Goal: Task Accomplishment & Management: Complete application form

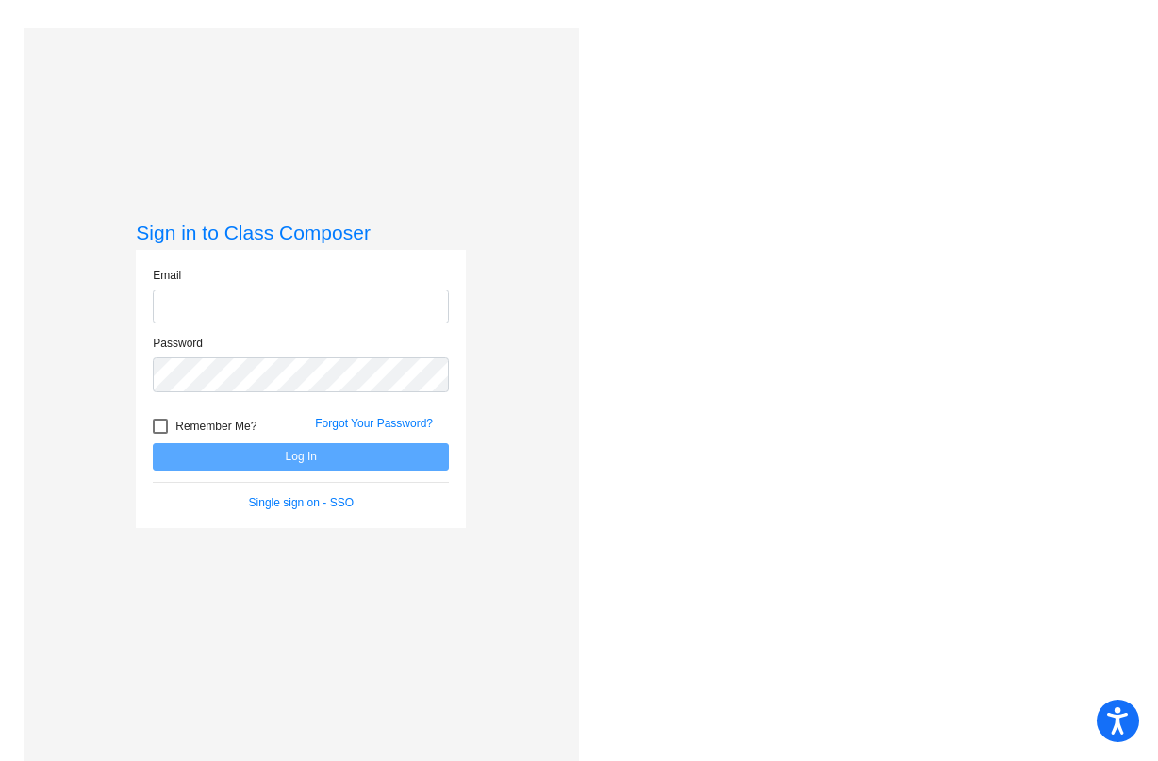
type input "[PERSON_NAME][EMAIL_ADDRESS][PERSON_NAME][DOMAIN_NAME]"
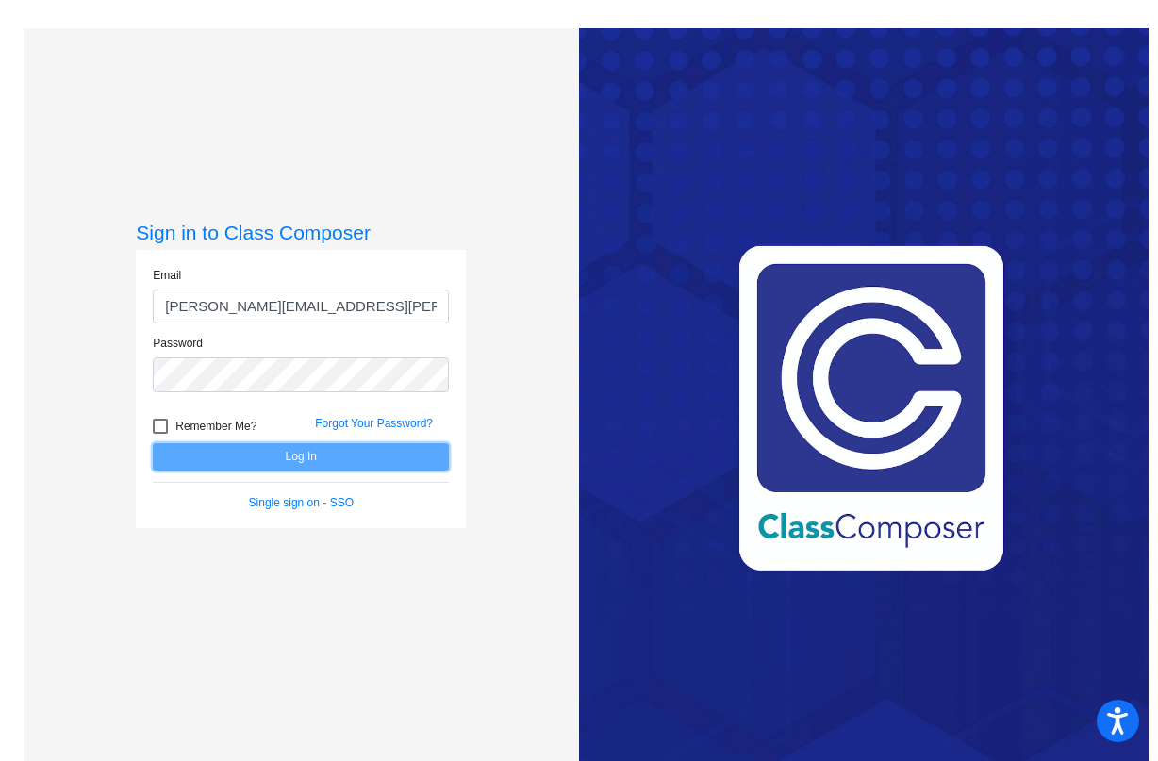
click at [289, 458] on button "Log In" at bounding box center [301, 456] width 296 height 27
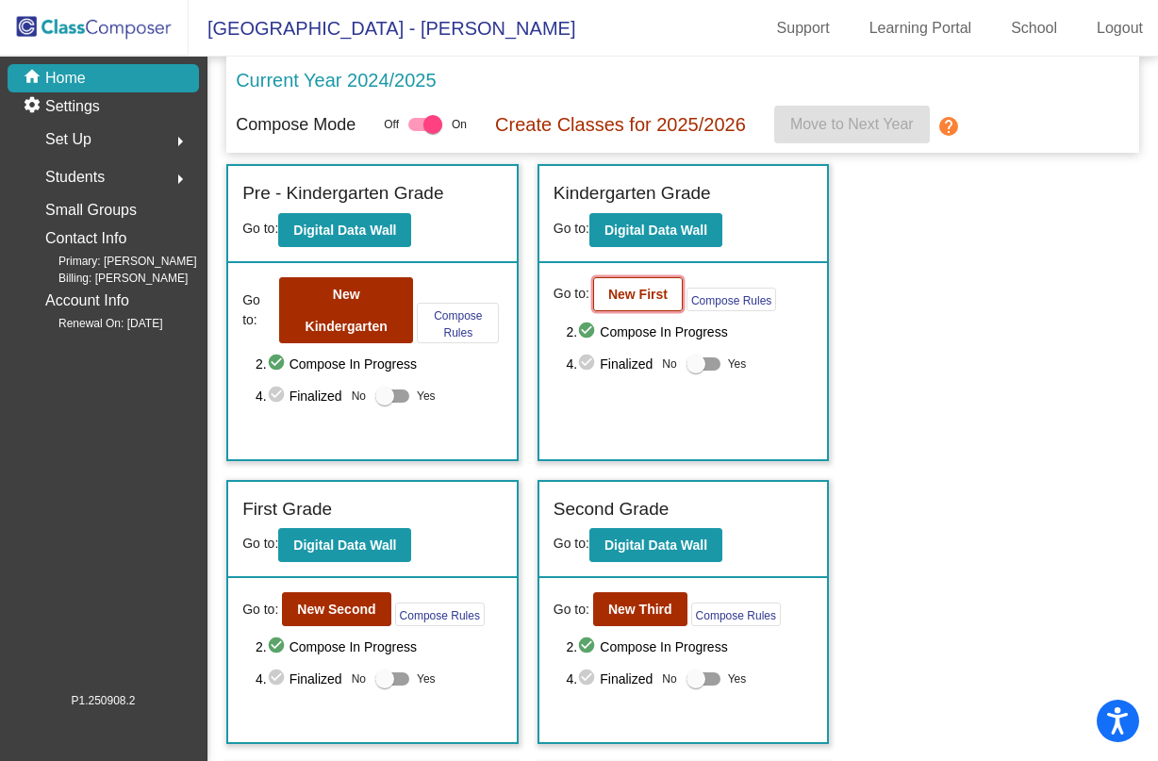
click at [620, 300] on b "New First" at bounding box center [637, 294] width 59 height 15
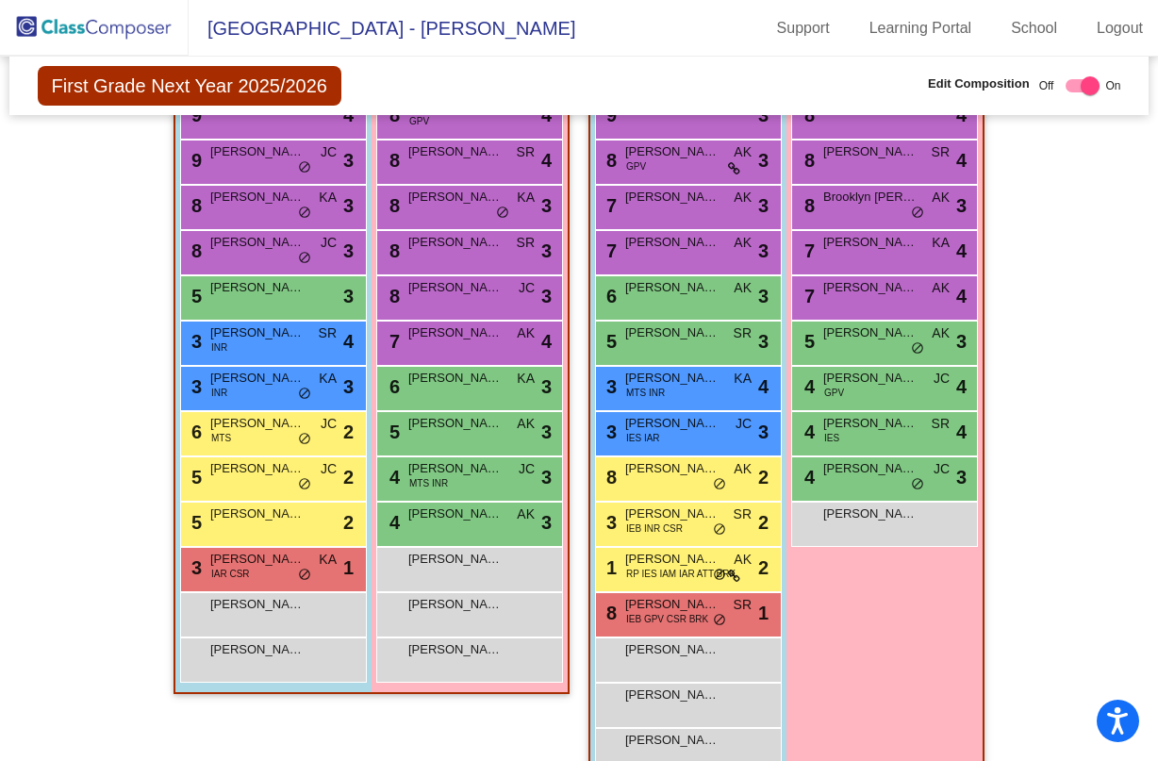
scroll to position [1316, 0]
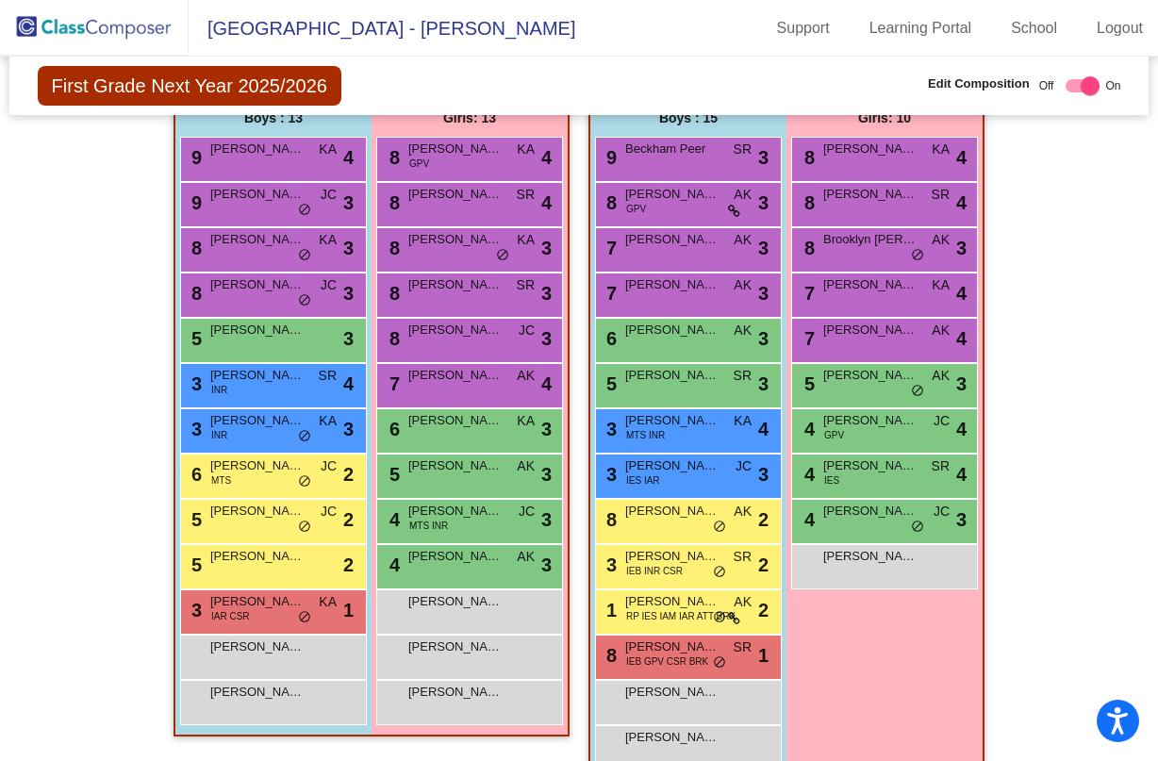
click at [114, 22] on img at bounding box center [94, 28] width 189 height 56
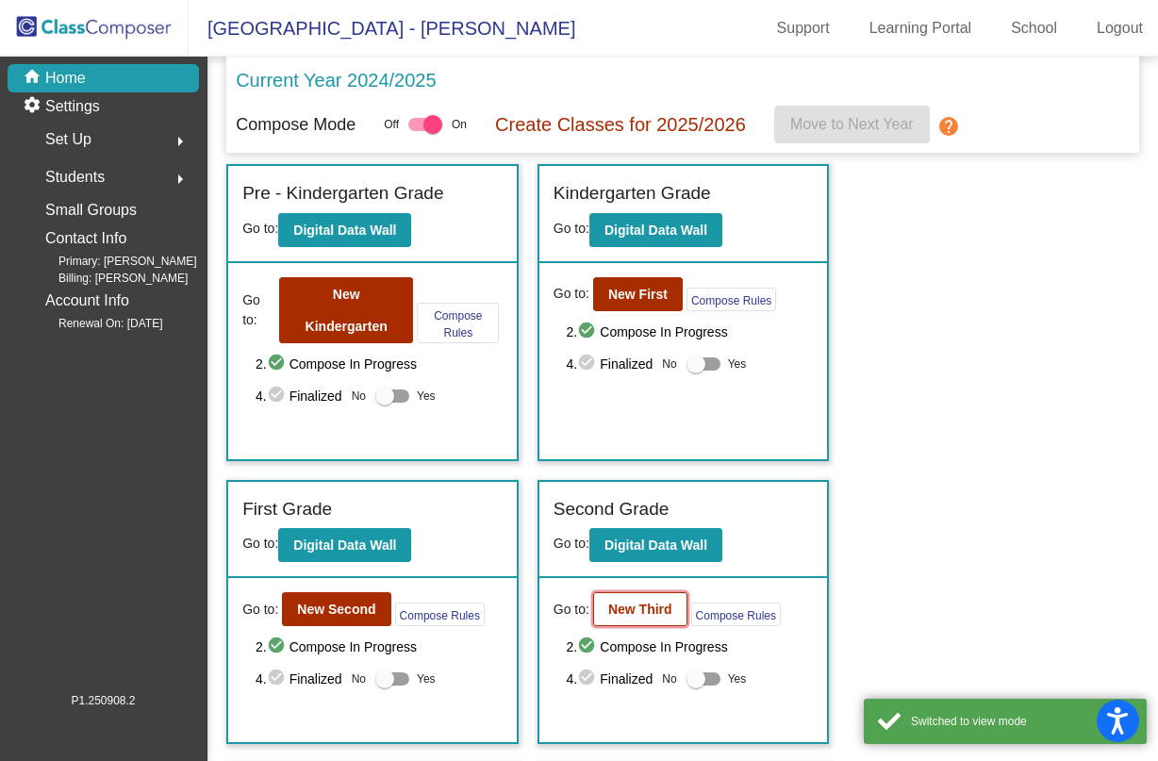
click at [640, 603] on b "New Third" at bounding box center [640, 609] width 64 height 15
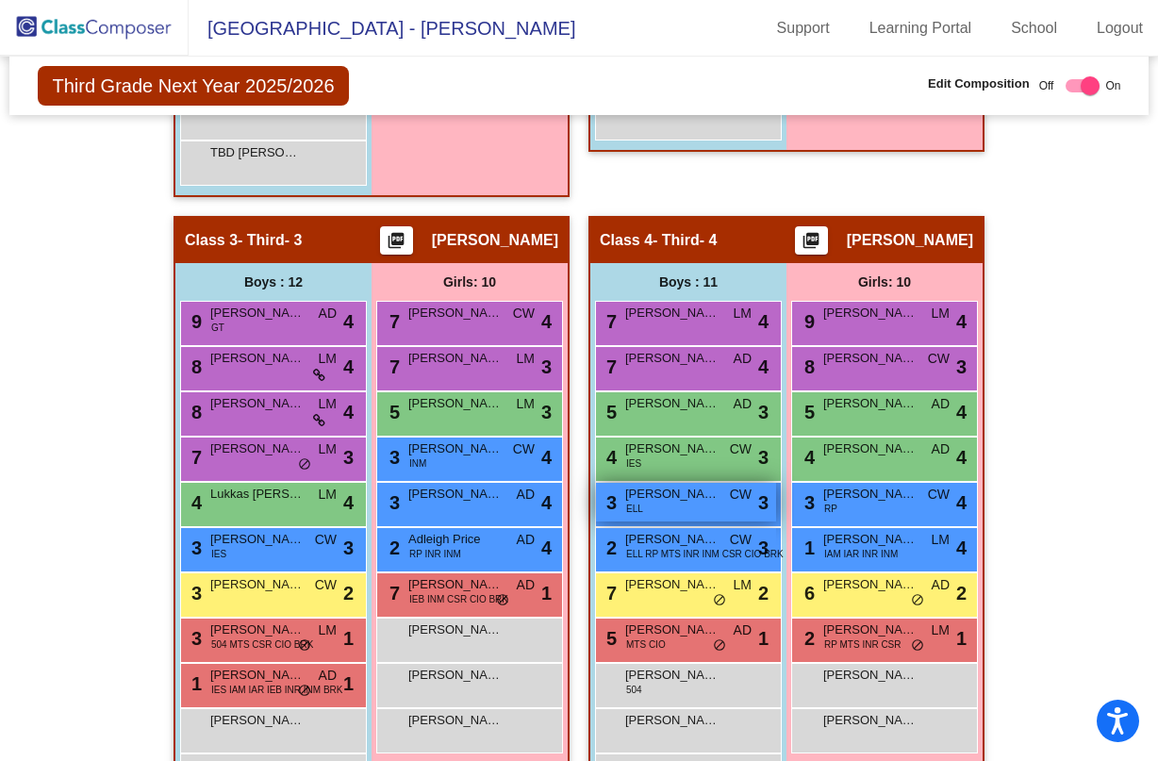
scroll to position [1131, 0]
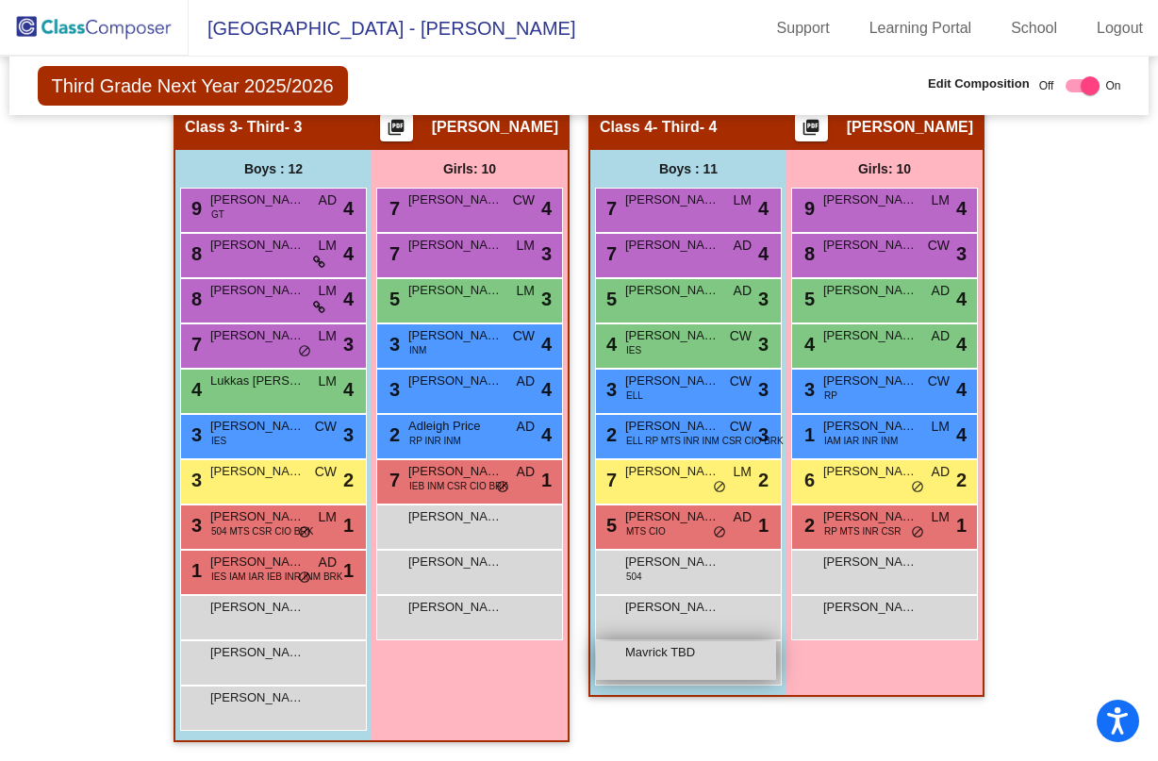
click at [712, 662] on div "Mavrick TBD lock do_not_disturb_alt" at bounding box center [686, 660] width 180 height 39
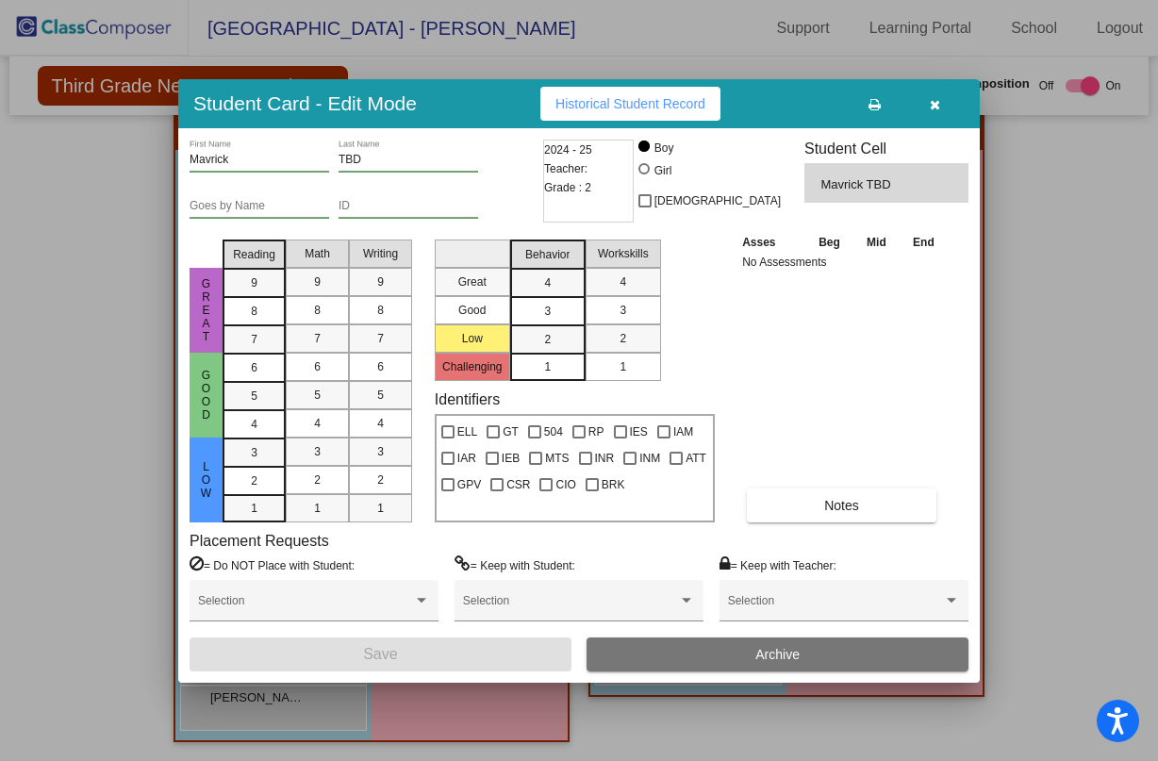
click at [341, 154] on input "TBD" at bounding box center [408, 160] width 140 height 13
click at [342, 154] on input "TBD" at bounding box center [408, 160] width 140 height 13
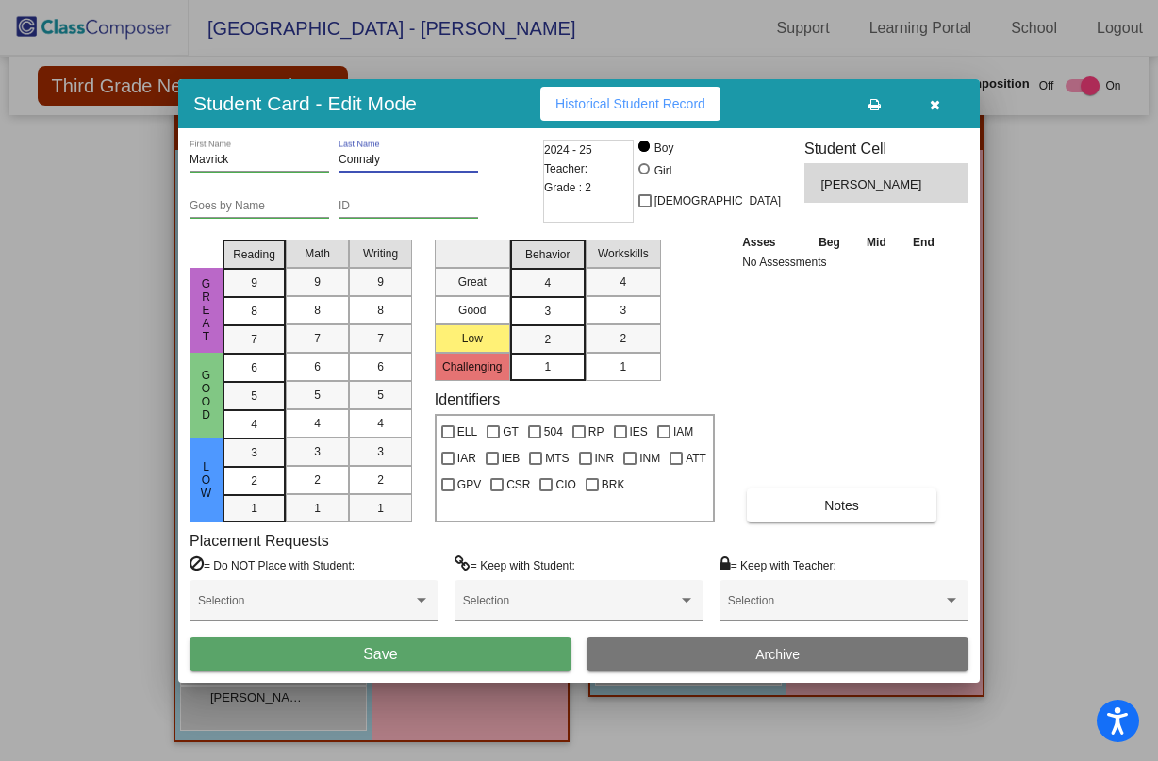
drag, startPoint x: 370, startPoint y: 157, endPoint x: 357, endPoint y: 156, distance: 12.3
click at [357, 156] on input "Connaly" at bounding box center [408, 160] width 140 height 13
type input "Conely"
click at [520, 647] on button "Save" at bounding box center [381, 654] width 382 height 34
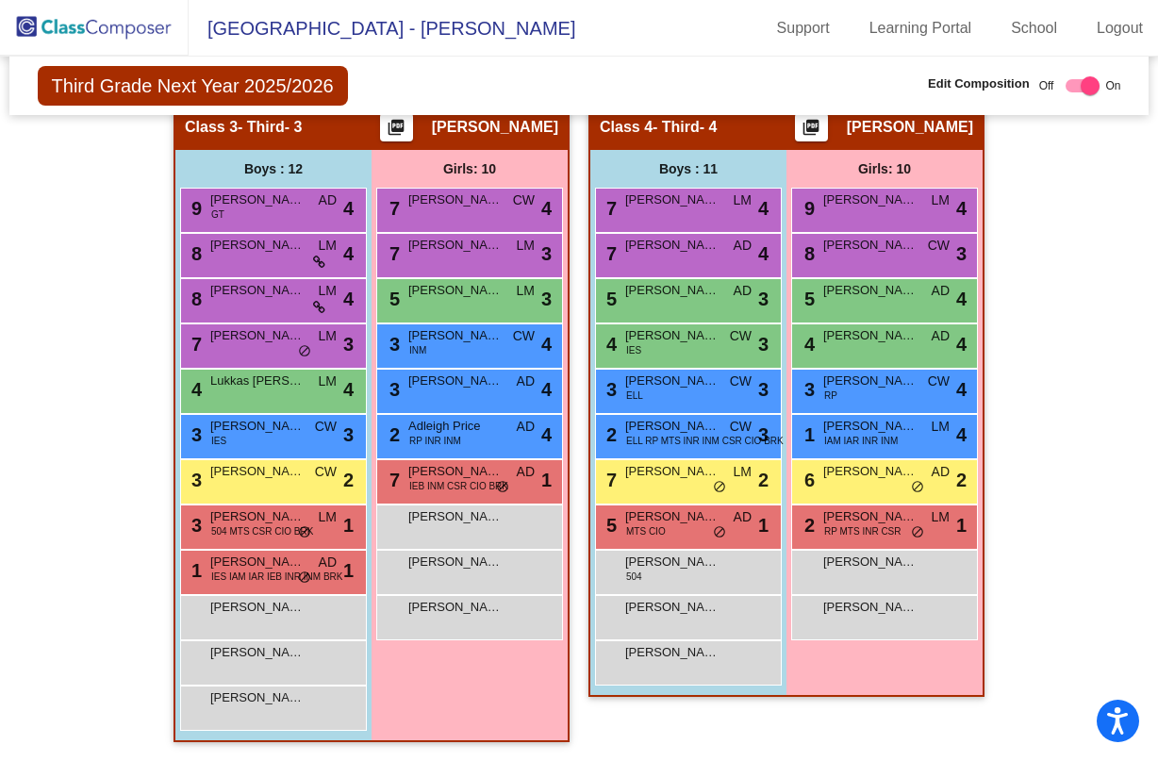
click at [63, 23] on img at bounding box center [94, 28] width 189 height 56
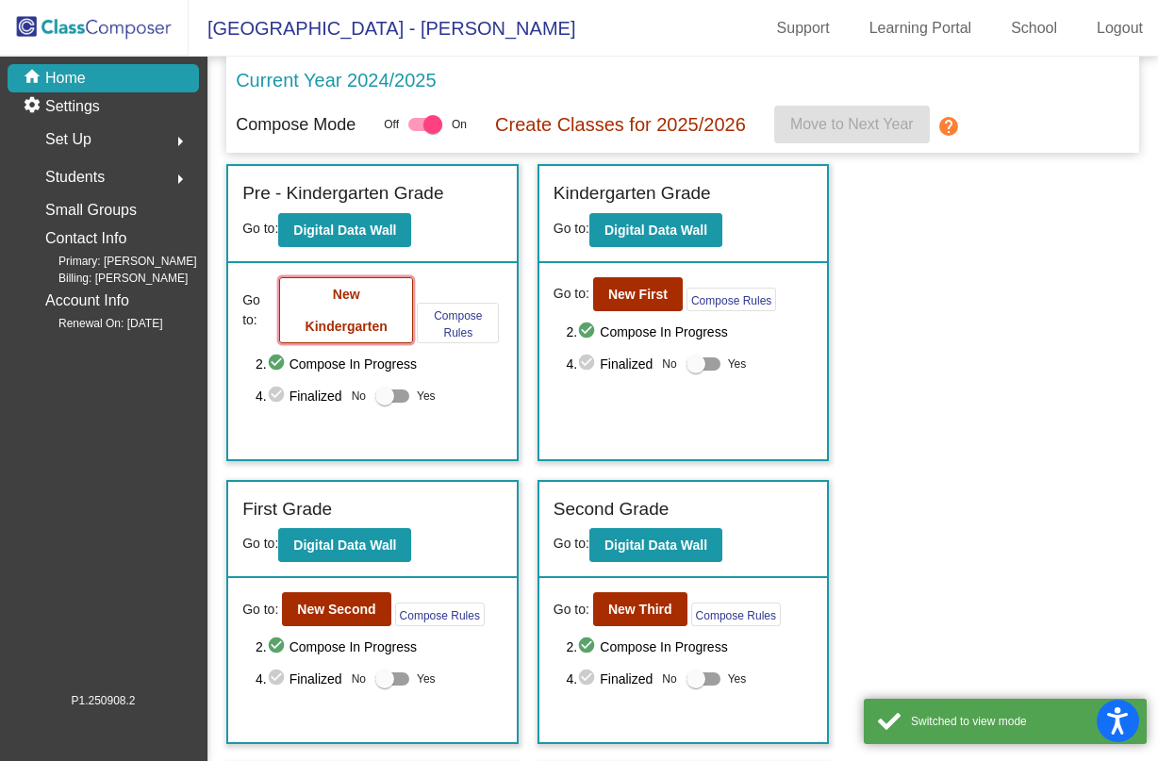
click at [370, 307] on button "New Kindergarten" at bounding box center [346, 310] width 134 height 66
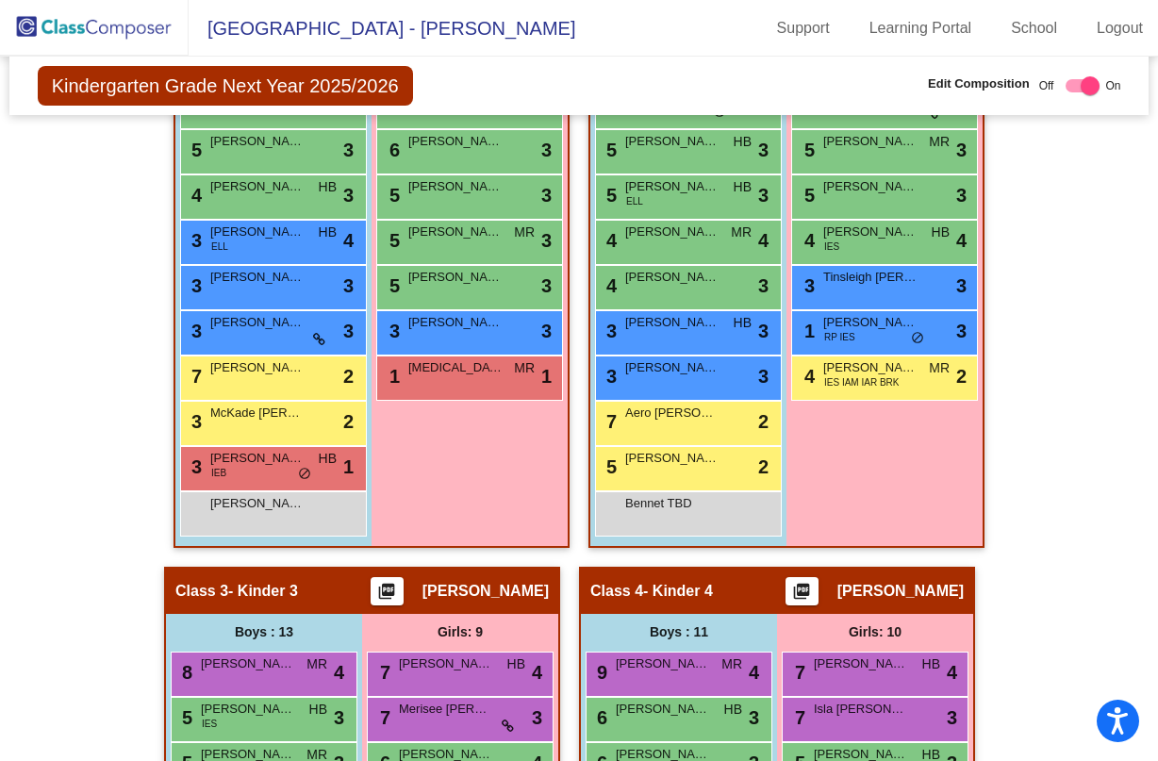
scroll to position [754, 0]
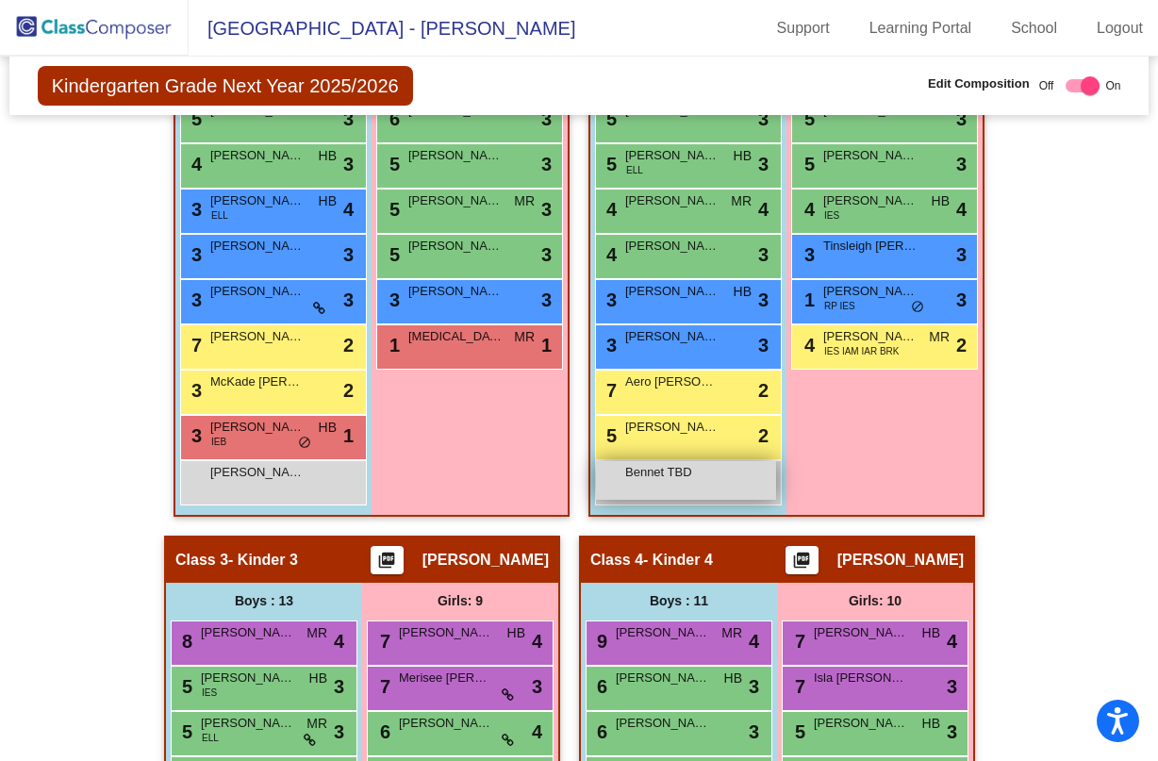
click at [637, 480] on span "Bennet TBD" at bounding box center [672, 472] width 94 height 19
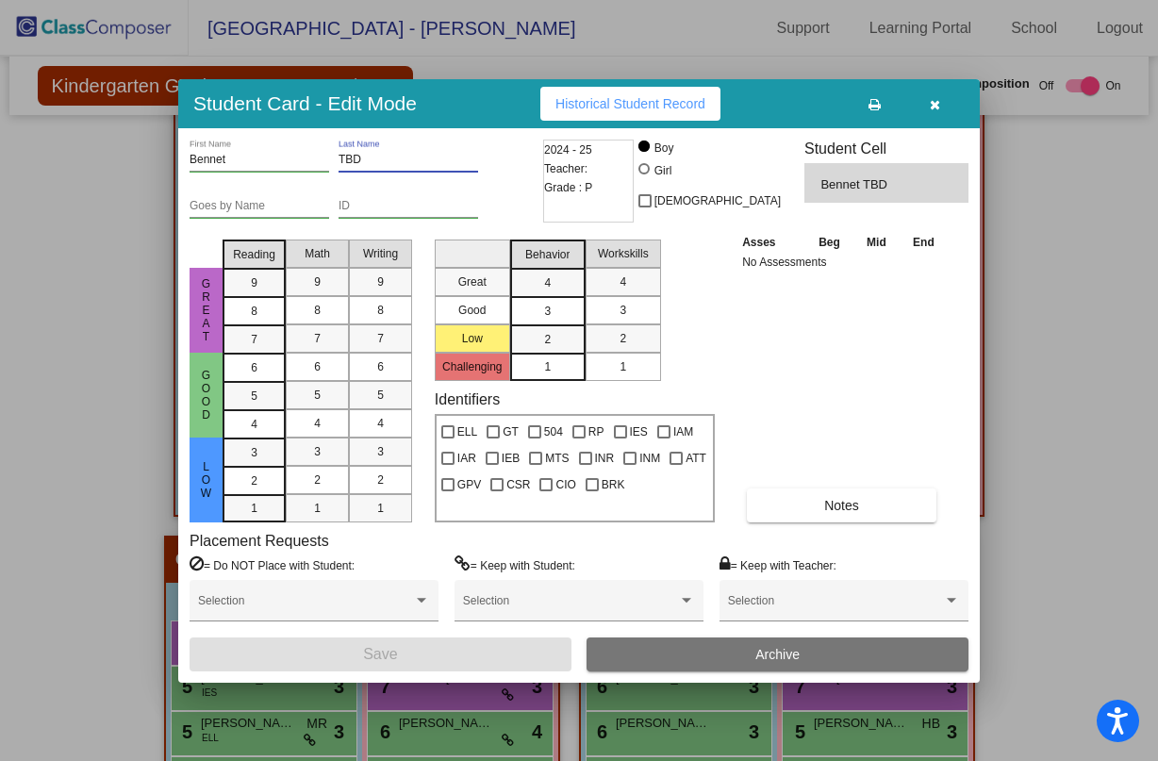
click at [347, 158] on input "TBD" at bounding box center [408, 160] width 140 height 13
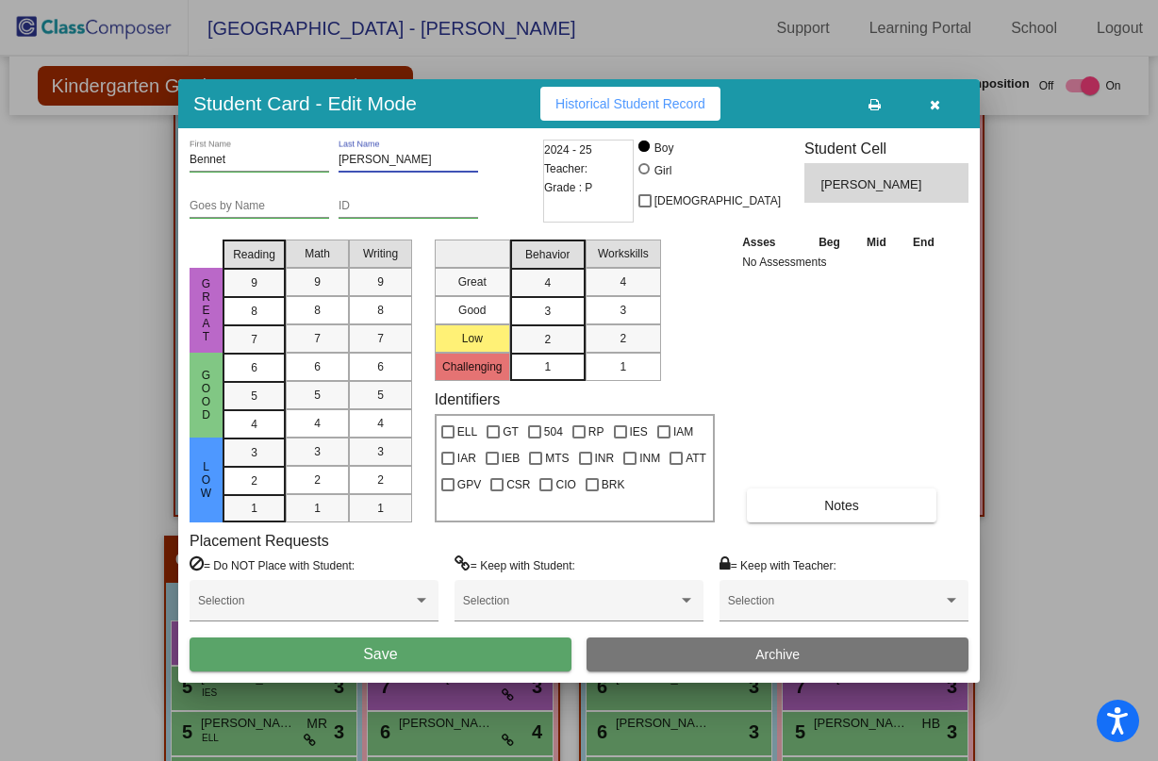
type input "Conely"
click at [515, 649] on button "Save" at bounding box center [381, 654] width 382 height 34
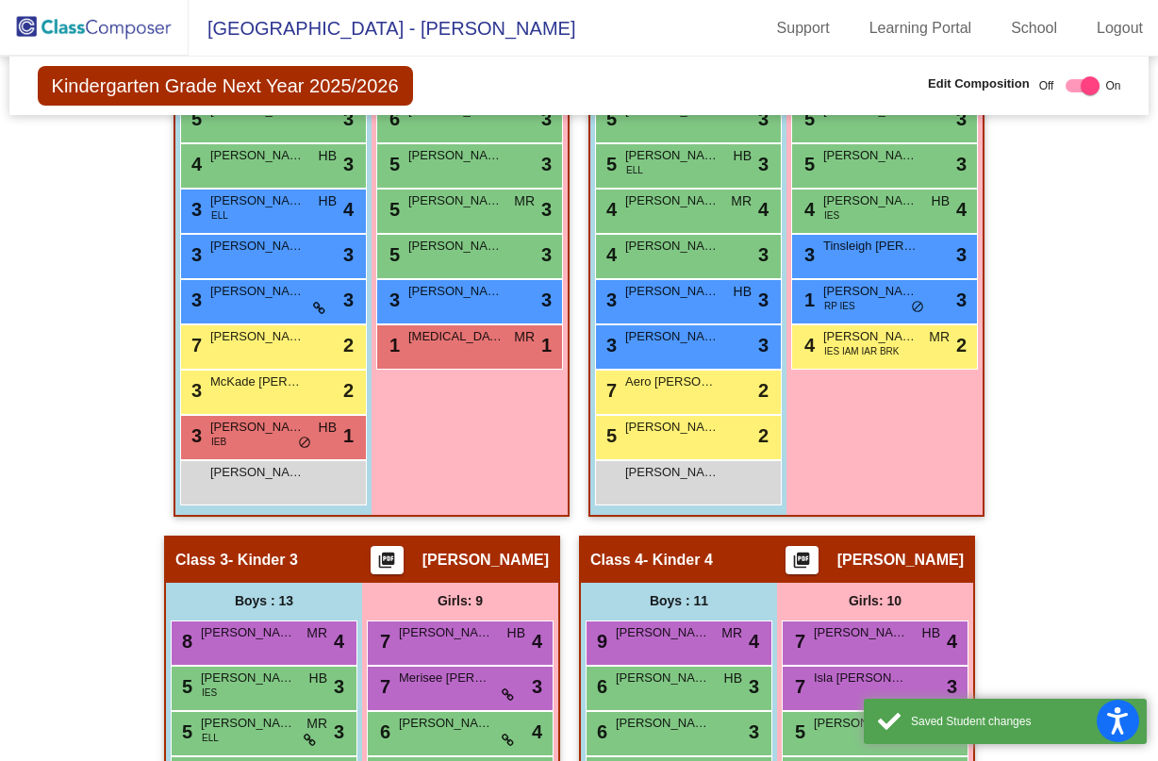
click at [87, 23] on img at bounding box center [94, 28] width 189 height 56
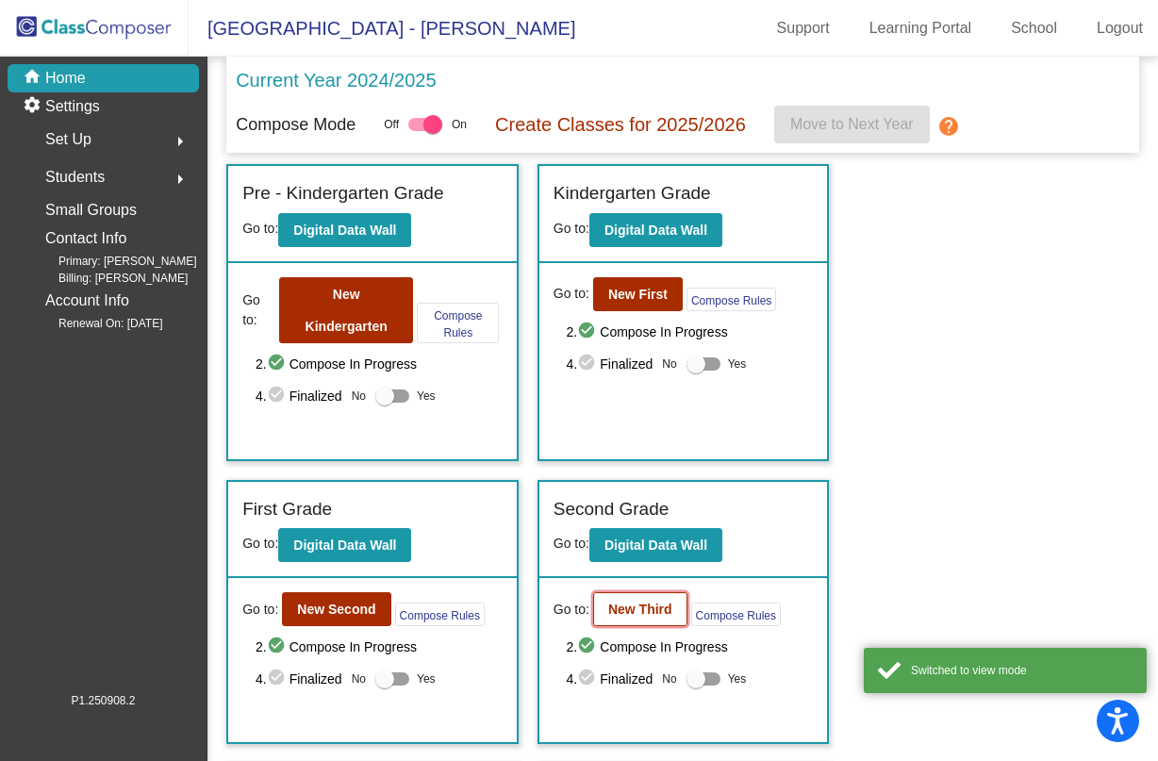
click at [602, 609] on button "New Third" at bounding box center [640, 609] width 94 height 34
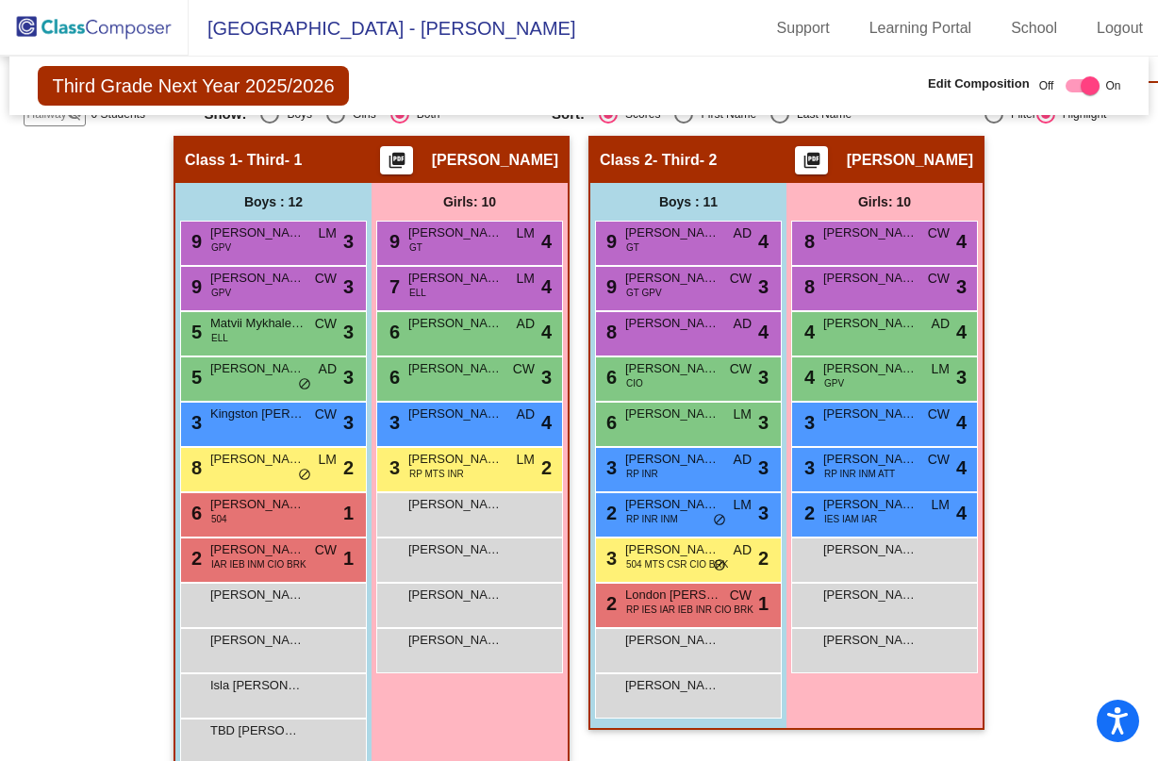
scroll to position [471, 0]
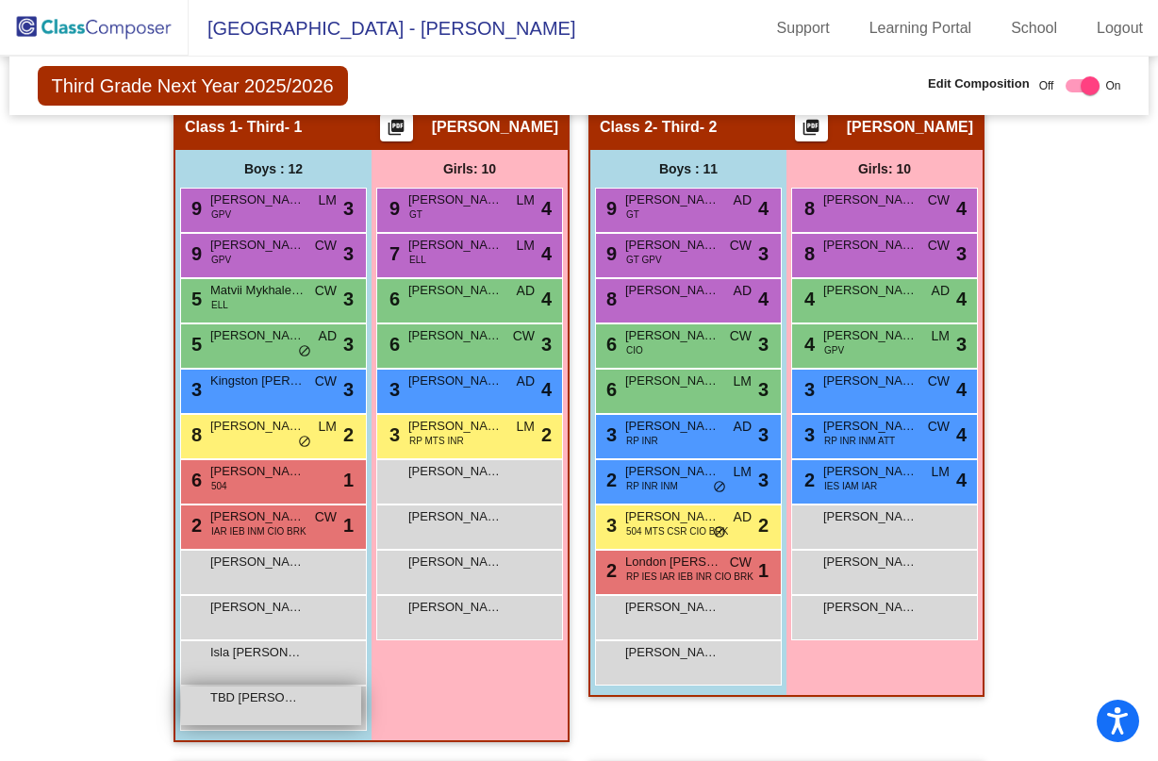
click at [247, 694] on span "TBD Taylor" at bounding box center [257, 697] width 94 height 19
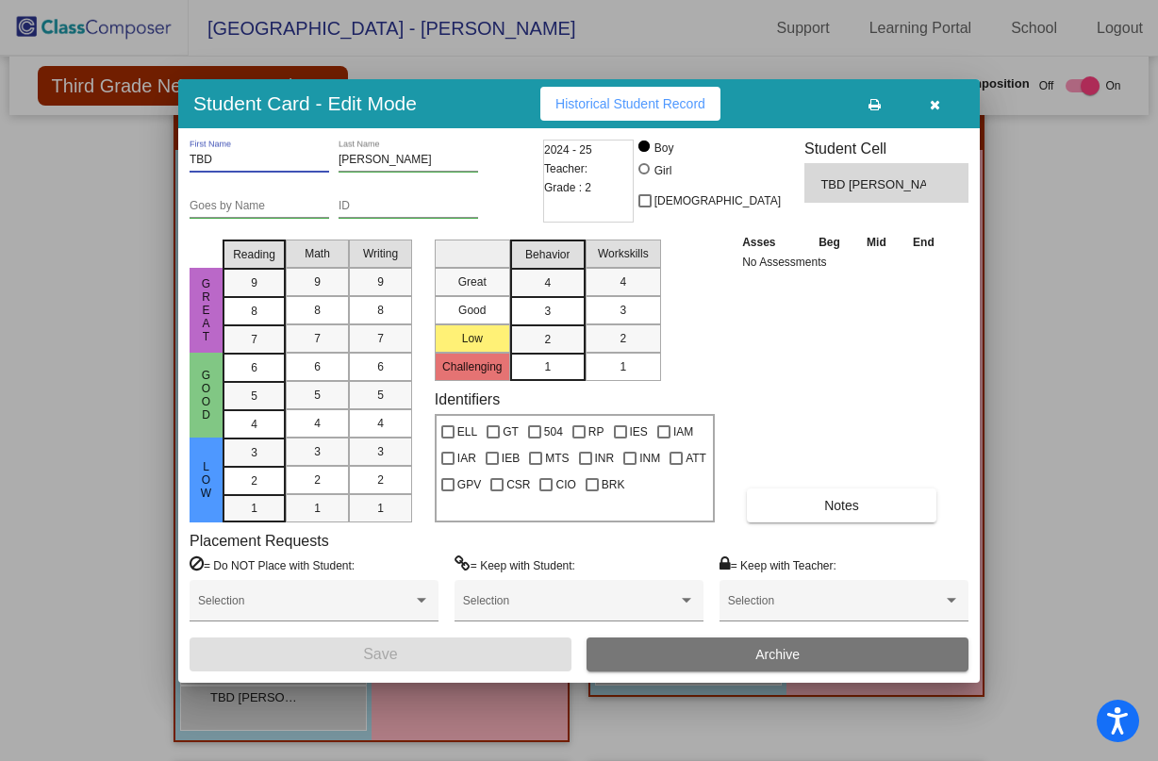
click at [199, 155] on input "TBD" at bounding box center [260, 160] width 140 height 13
click at [199, 154] on input "TBD" at bounding box center [260, 160] width 140 height 13
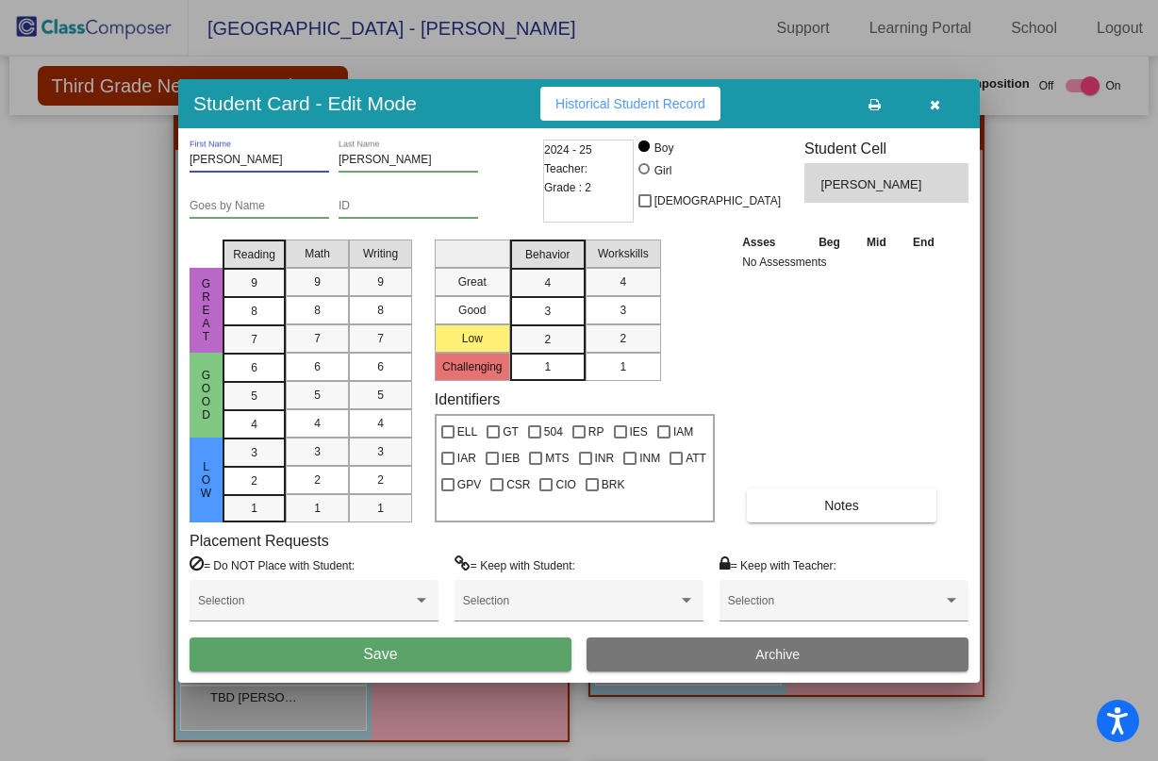
type input "Jason"
click at [488, 650] on button "Save" at bounding box center [381, 654] width 382 height 34
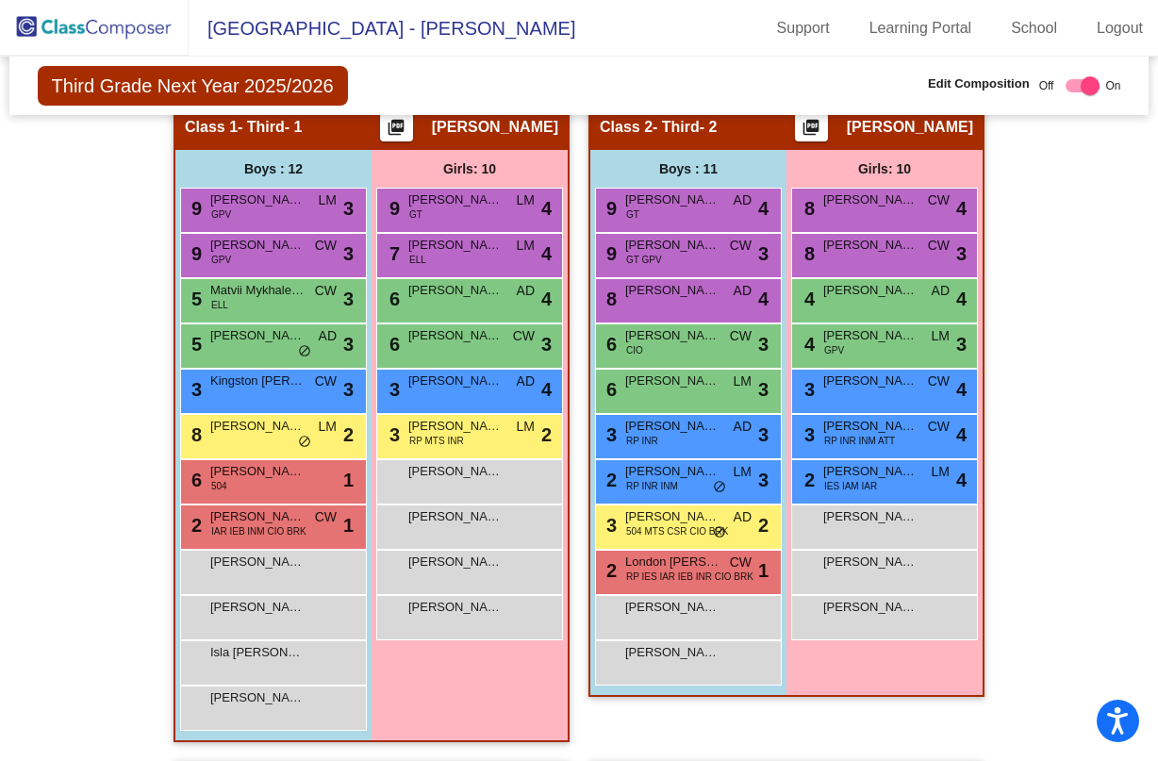
click at [140, 24] on img at bounding box center [94, 28] width 189 height 56
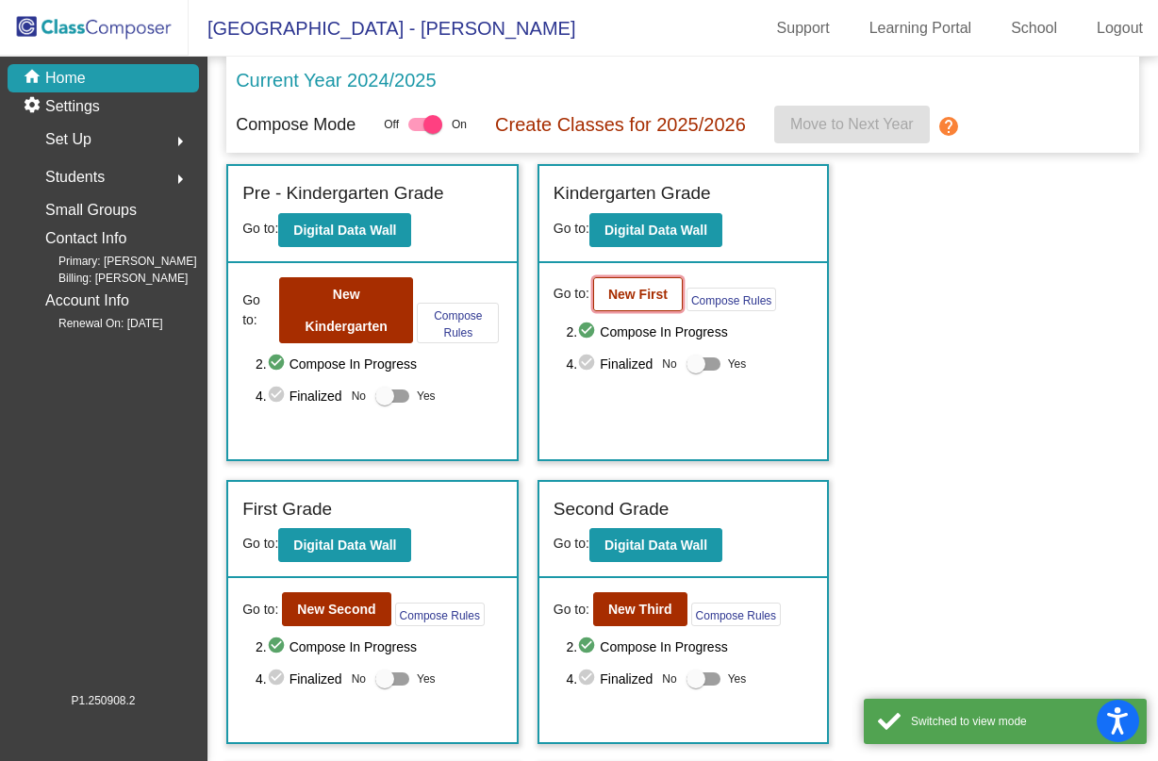
click at [646, 279] on button "New First" at bounding box center [638, 294] width 90 height 34
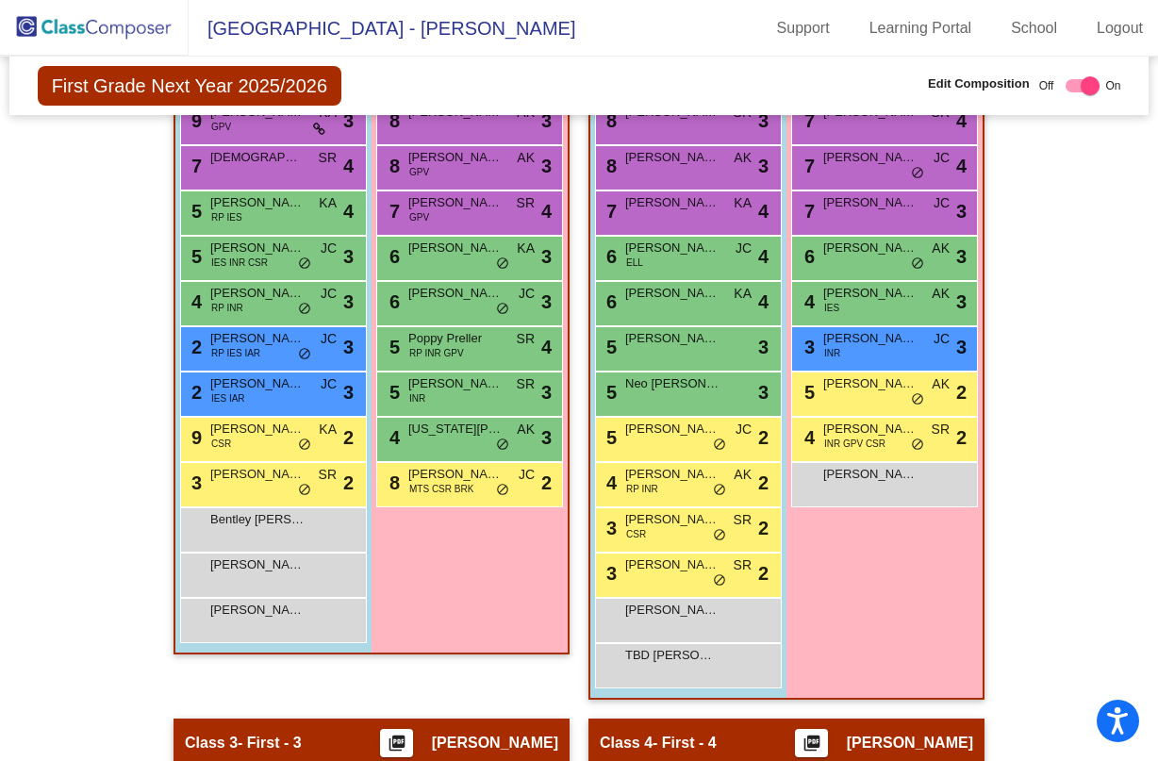
scroll to position [660, 0]
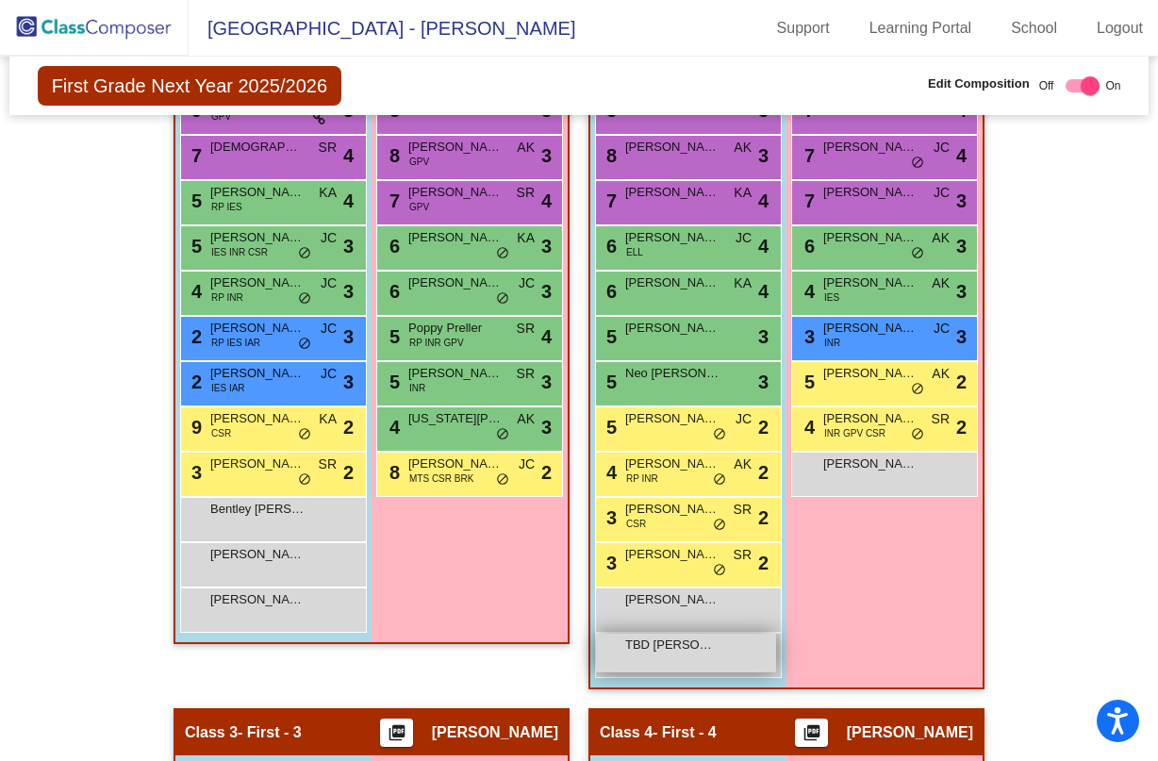
click at [640, 645] on span "TBD Taylor" at bounding box center [672, 644] width 94 height 19
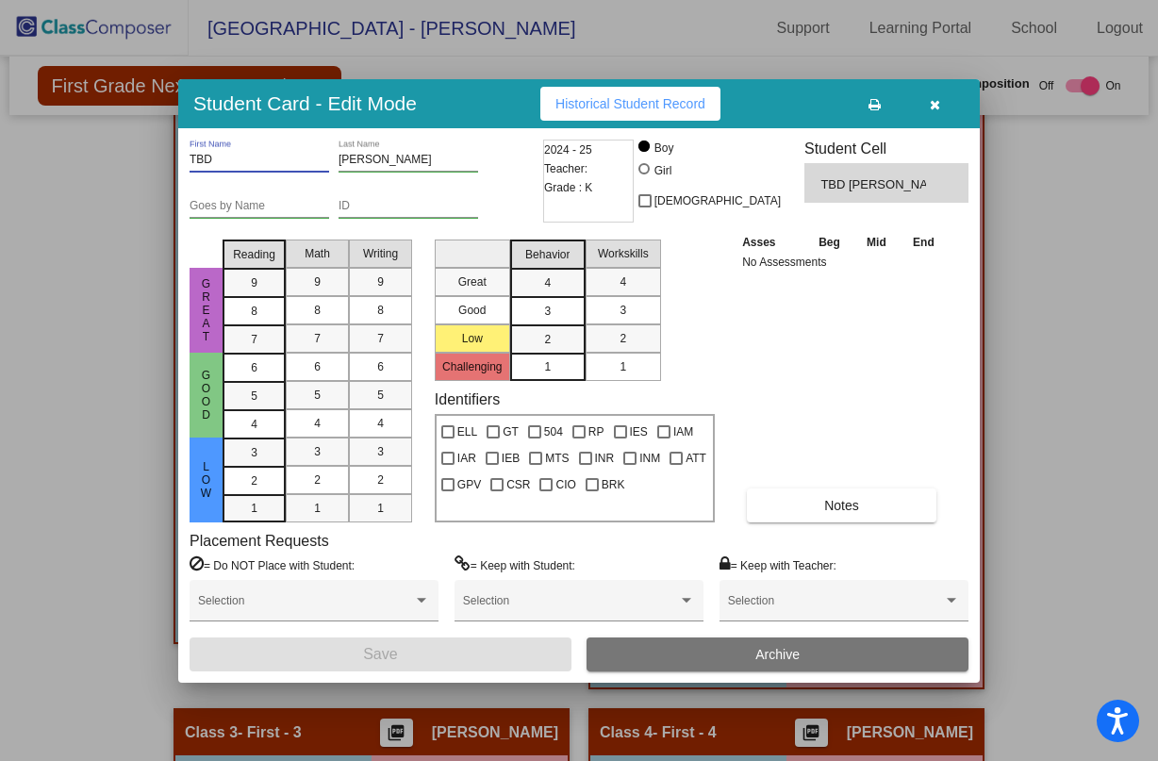
click at [190, 155] on input "TBD" at bounding box center [260, 160] width 140 height 13
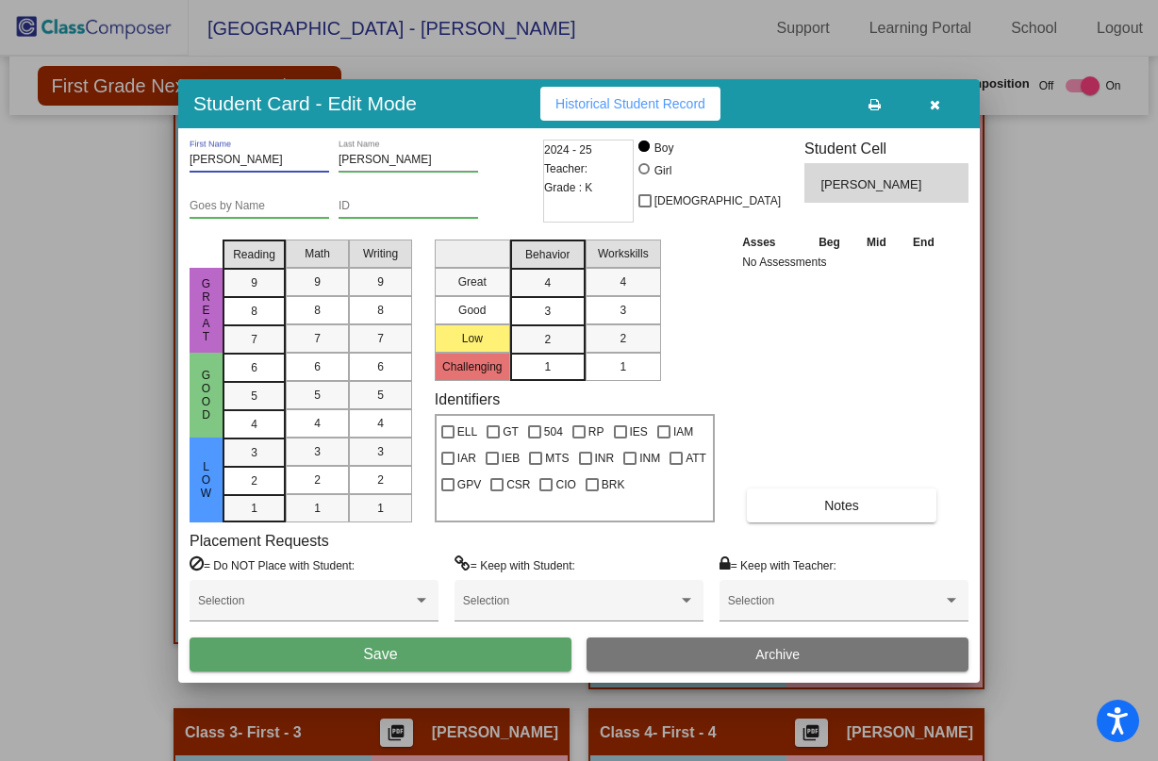
type input "Wesley"
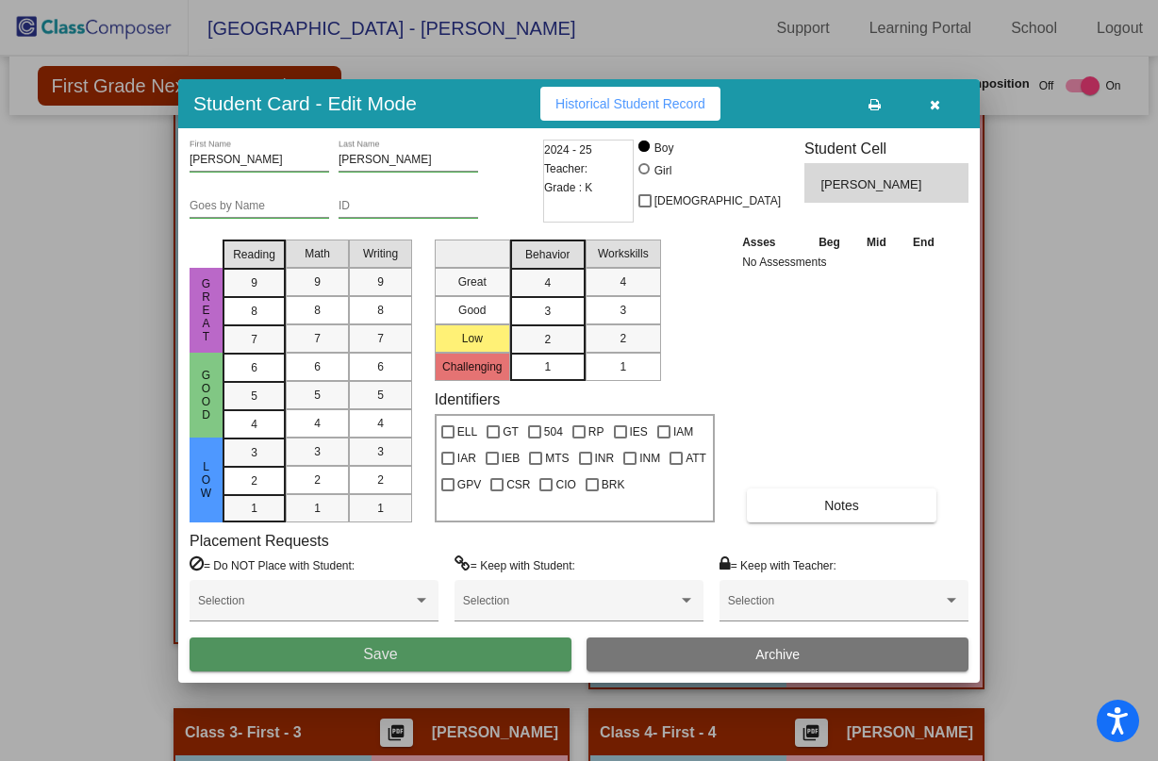
click at [509, 668] on button "Save" at bounding box center [381, 654] width 382 height 34
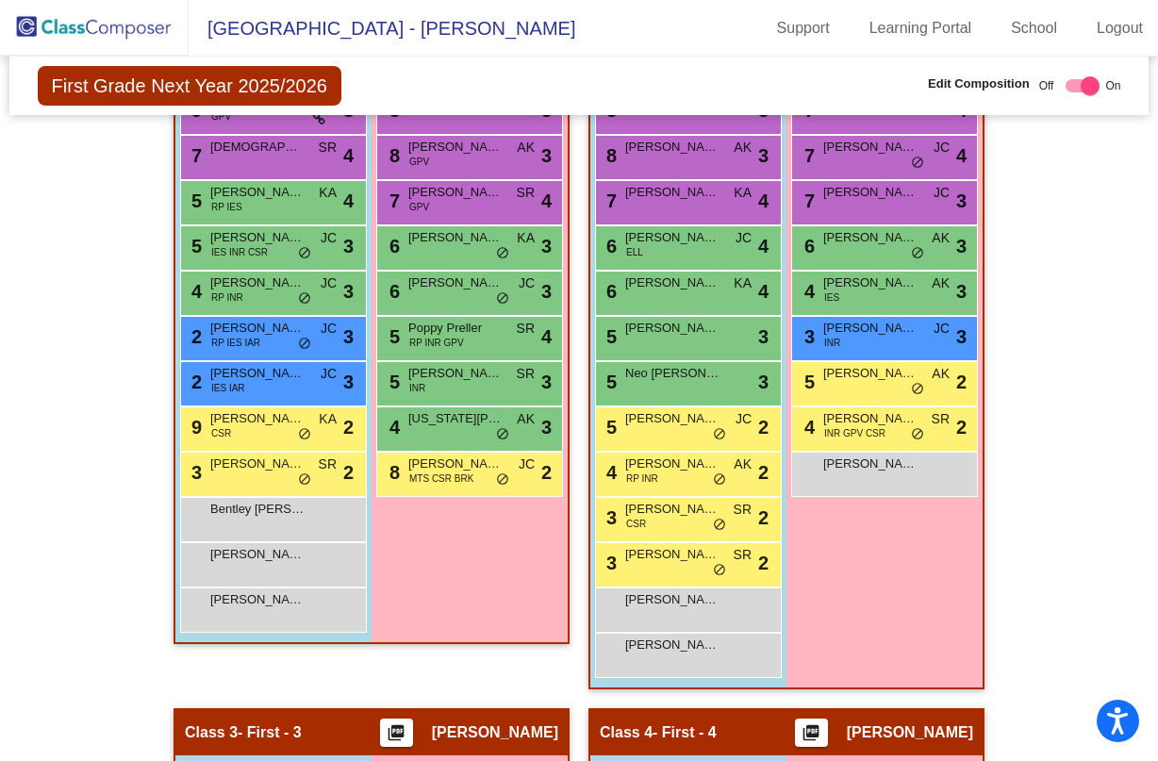
click at [47, 27] on img at bounding box center [94, 28] width 189 height 56
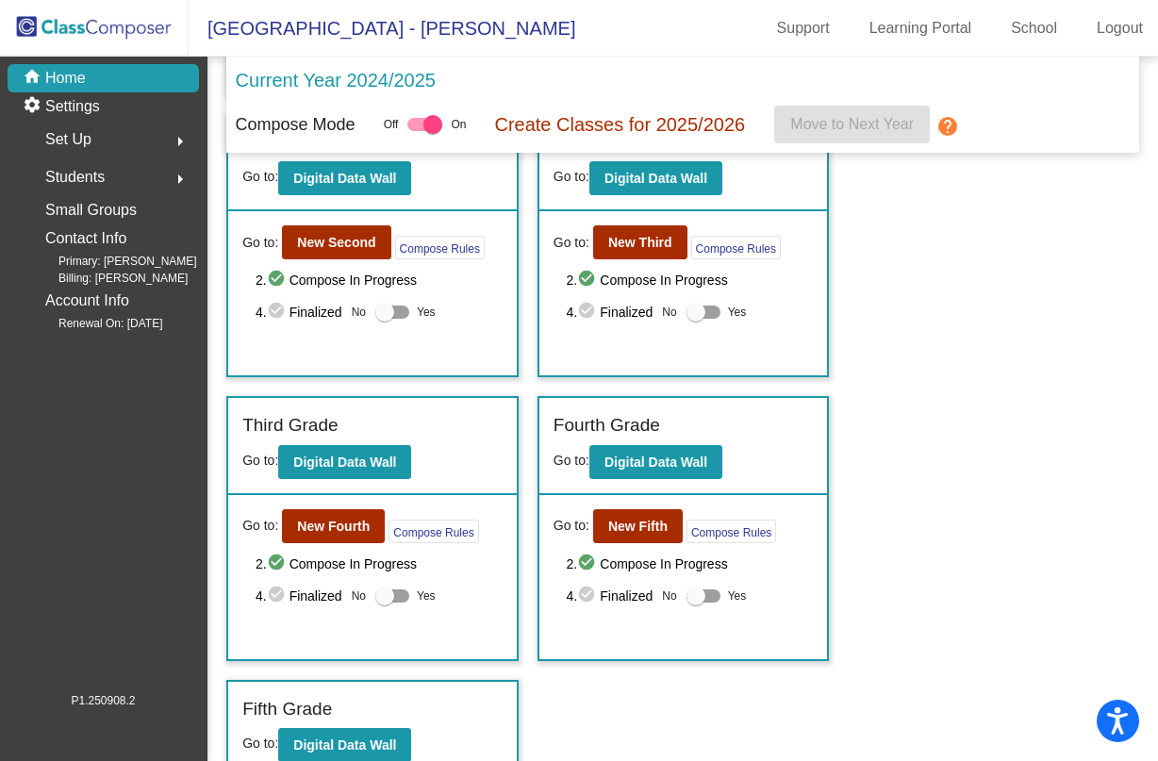
scroll to position [377, 0]
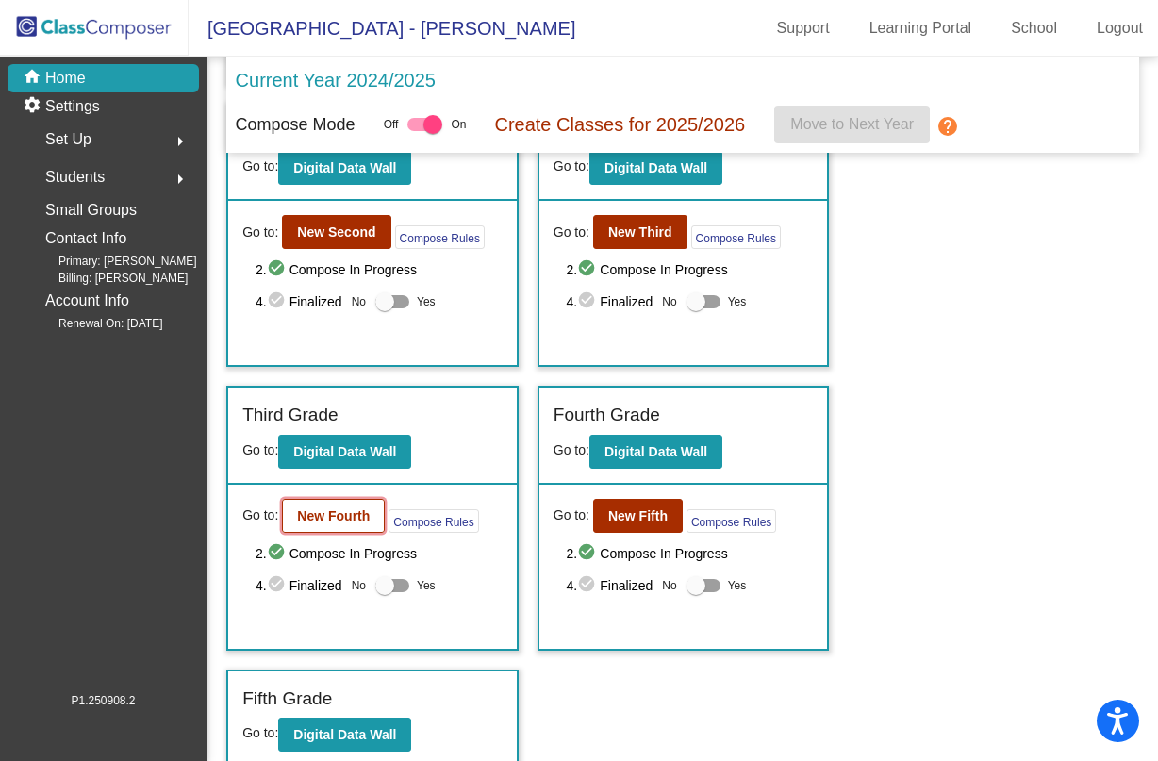
click at [342, 510] on b "New Fourth" at bounding box center [333, 515] width 73 height 15
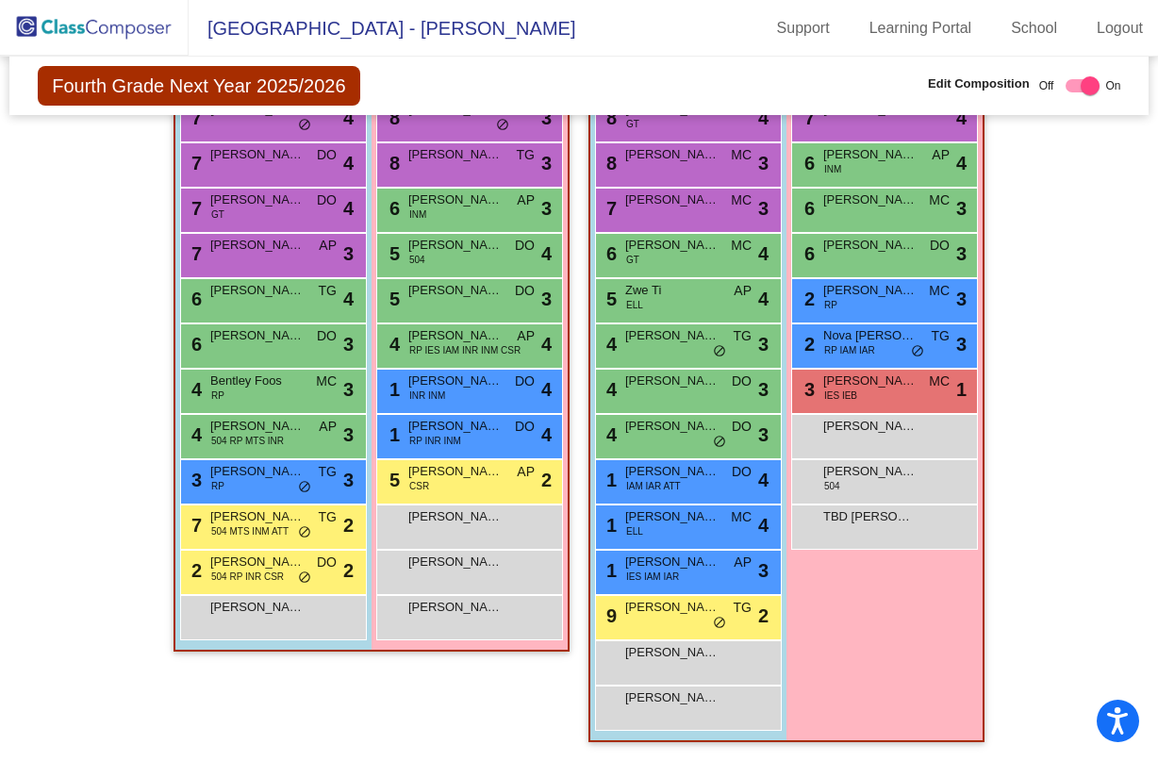
scroll to position [1411, 0]
click at [847, 507] on span "TBD Wideman" at bounding box center [870, 516] width 94 height 19
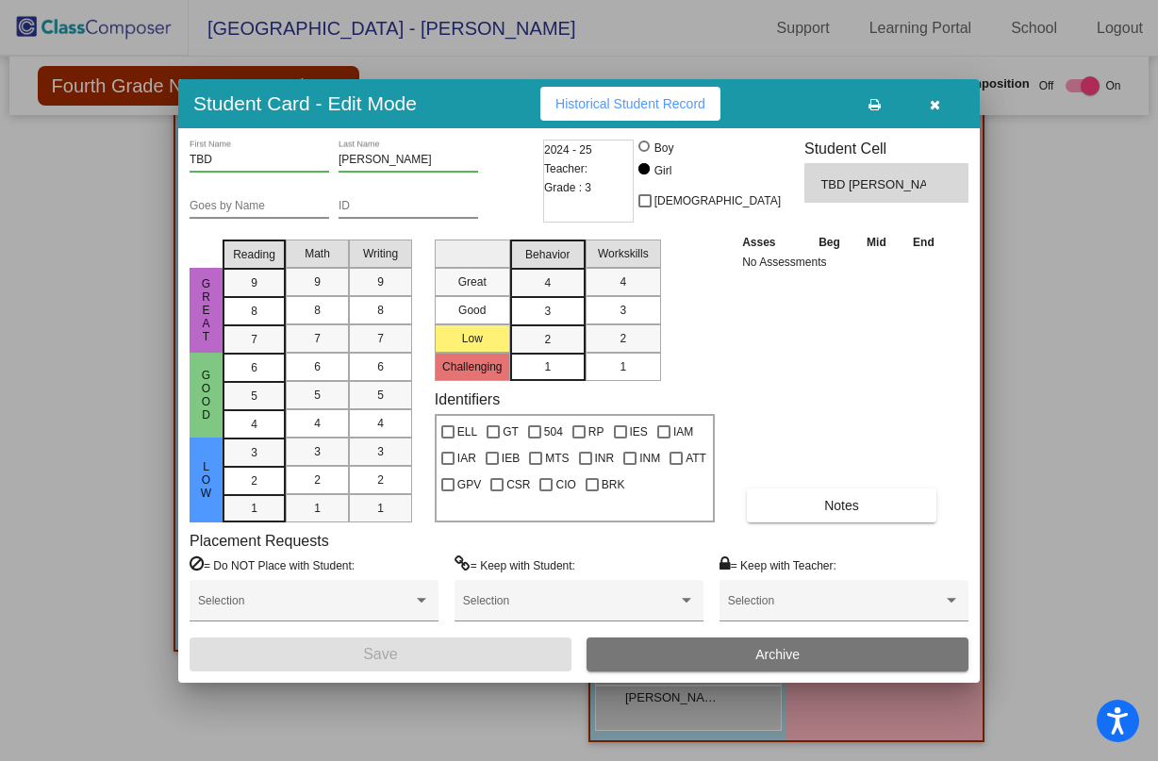
click at [204, 167] on div "TBD First Name" at bounding box center [260, 156] width 140 height 32
click at [205, 162] on input "TBD" at bounding box center [260, 160] width 140 height 13
click at [205, 158] on input "TBD" at bounding box center [260, 160] width 140 height 13
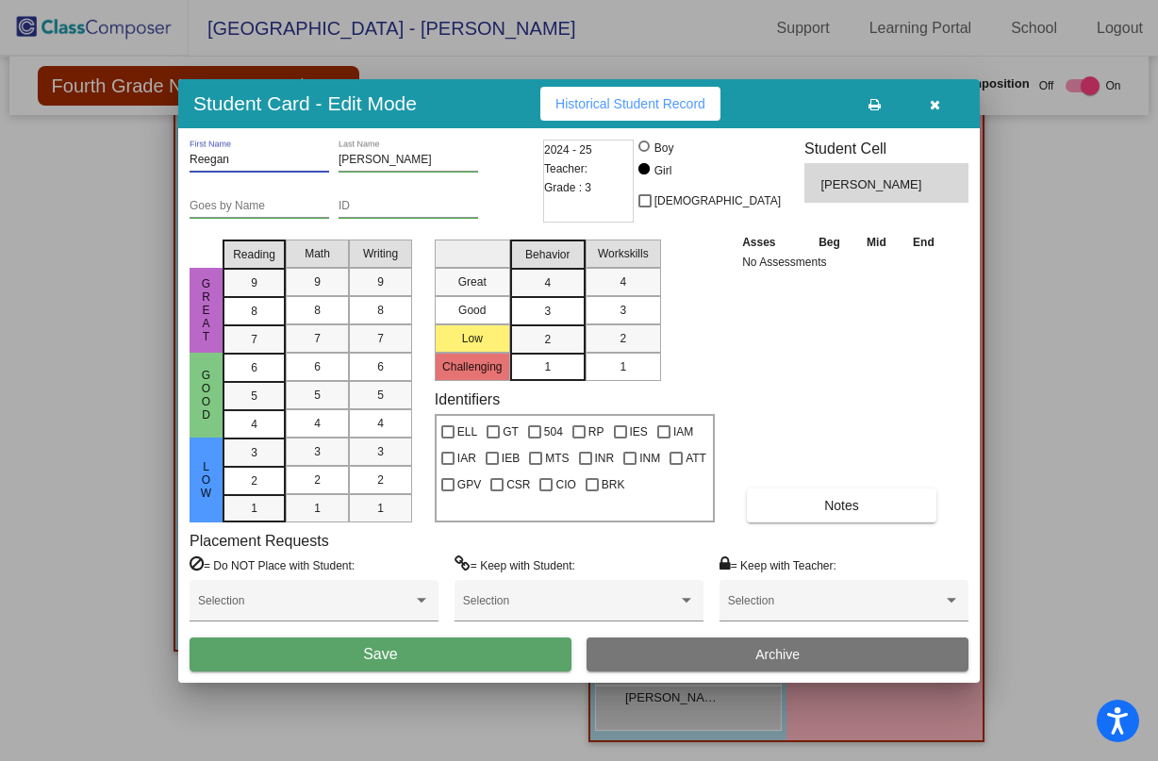
type input "Reegan"
click at [496, 654] on button "Save" at bounding box center [381, 654] width 382 height 34
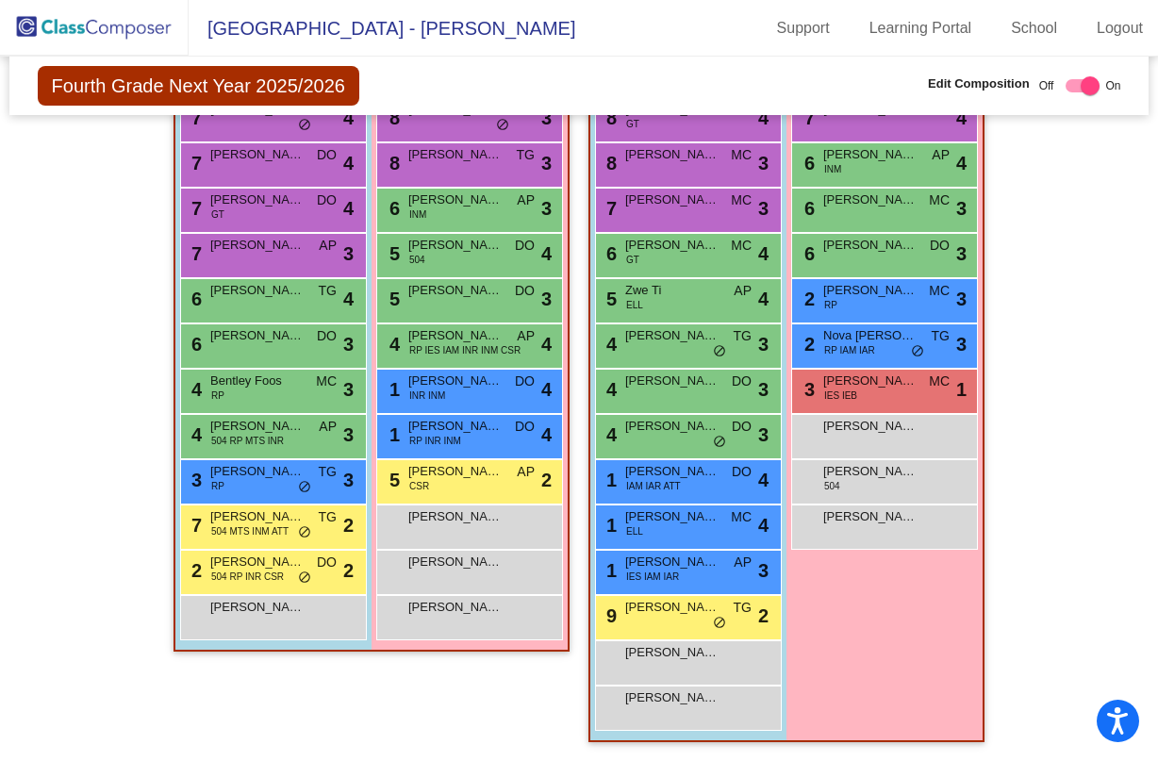
click at [113, 21] on img at bounding box center [94, 28] width 189 height 56
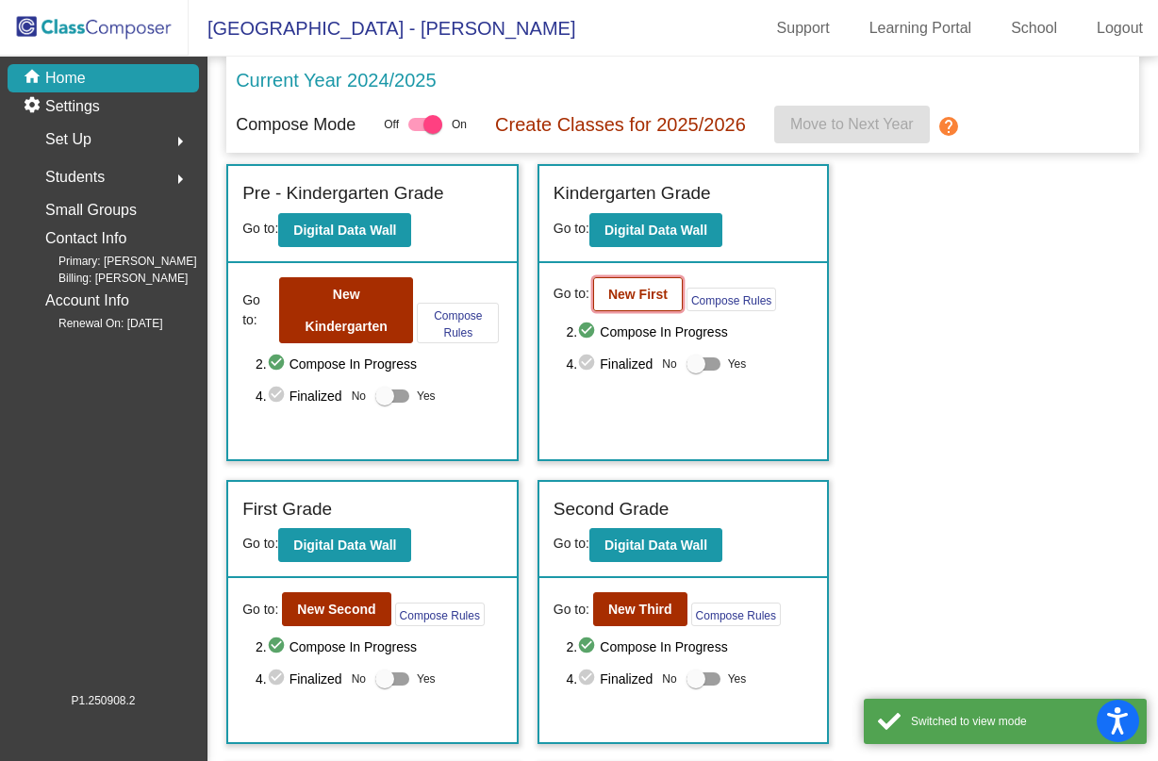
click at [651, 293] on b "New First" at bounding box center [637, 294] width 59 height 15
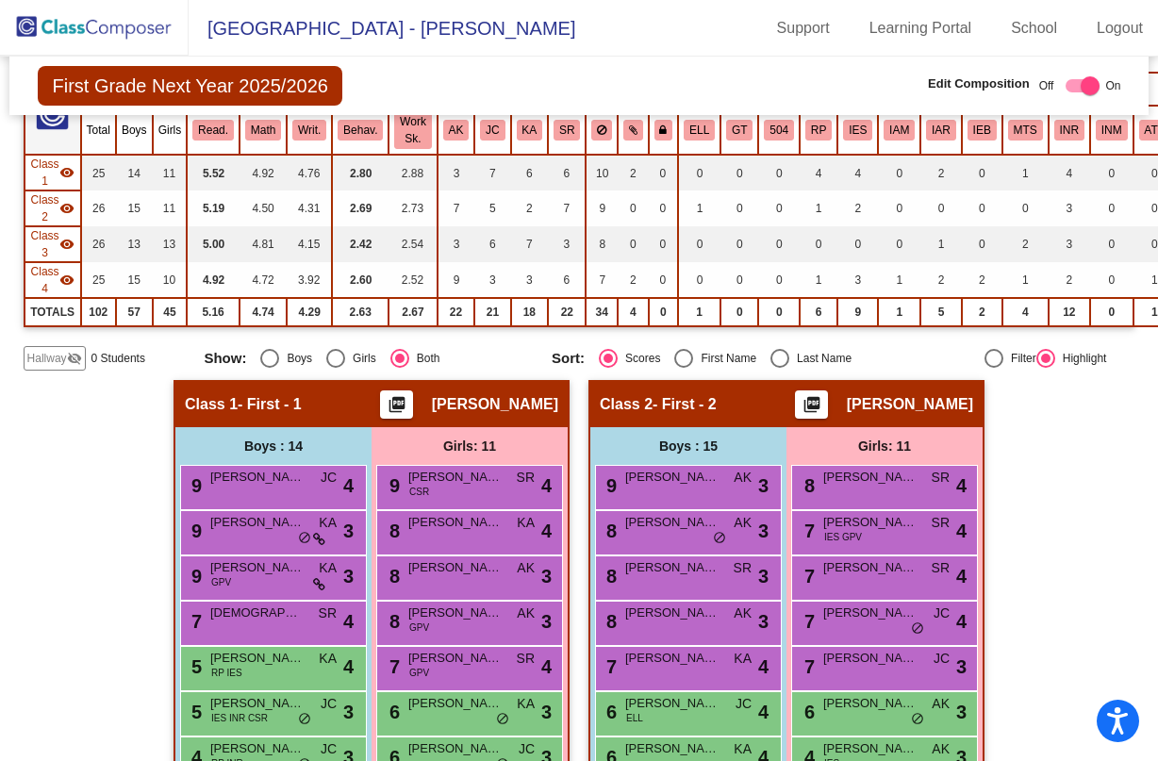
scroll to position [189, 0]
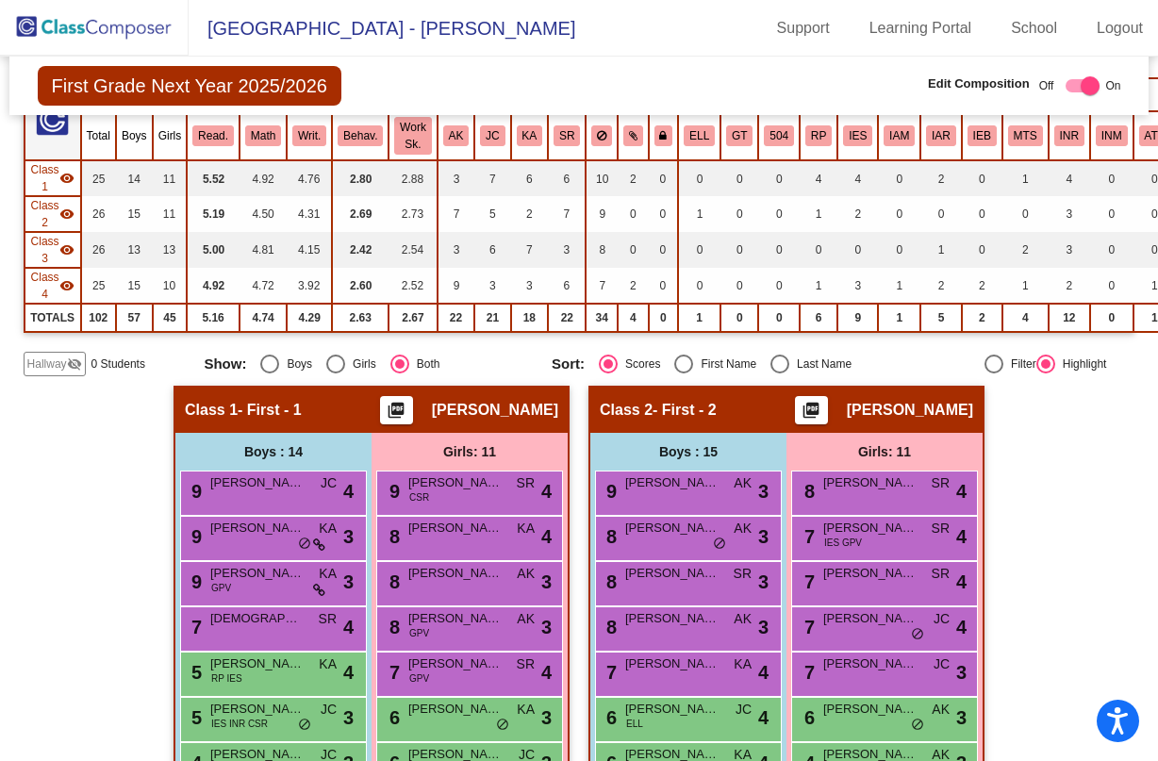
click at [50, 360] on span "Hallway" at bounding box center [47, 363] width 40 height 17
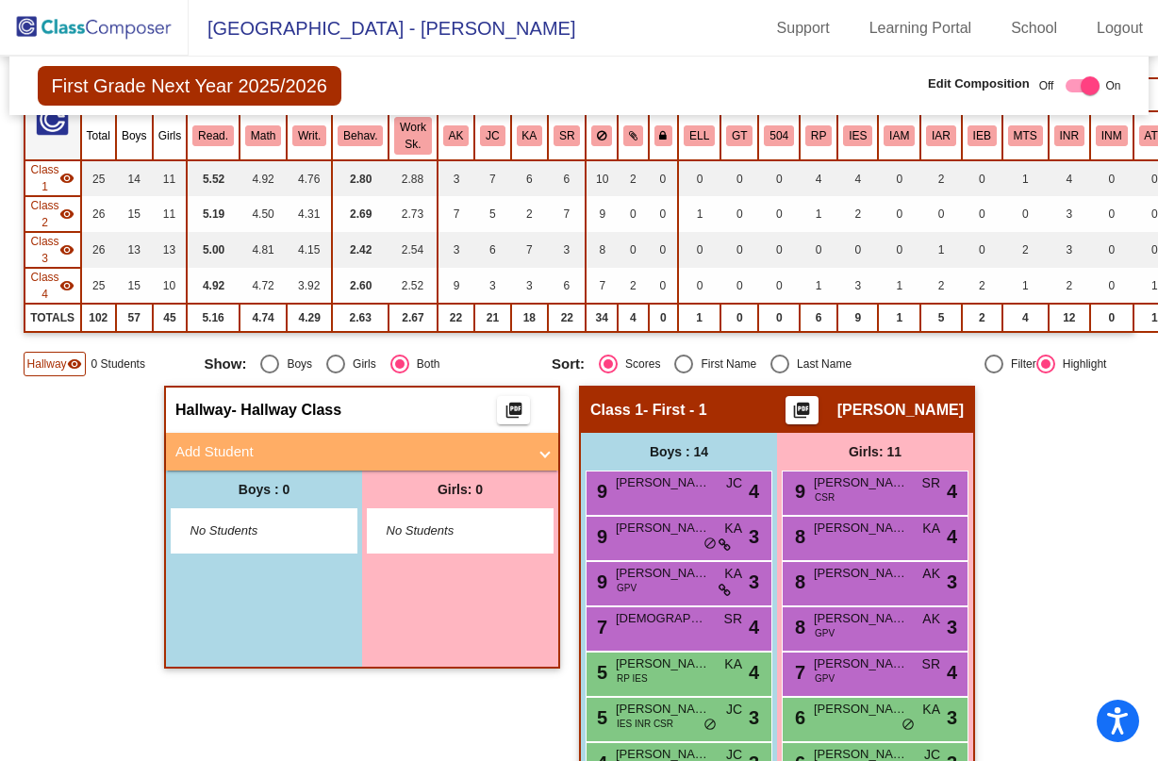
click at [360, 453] on mat-panel-title "Add Student" at bounding box center [350, 452] width 351 height 22
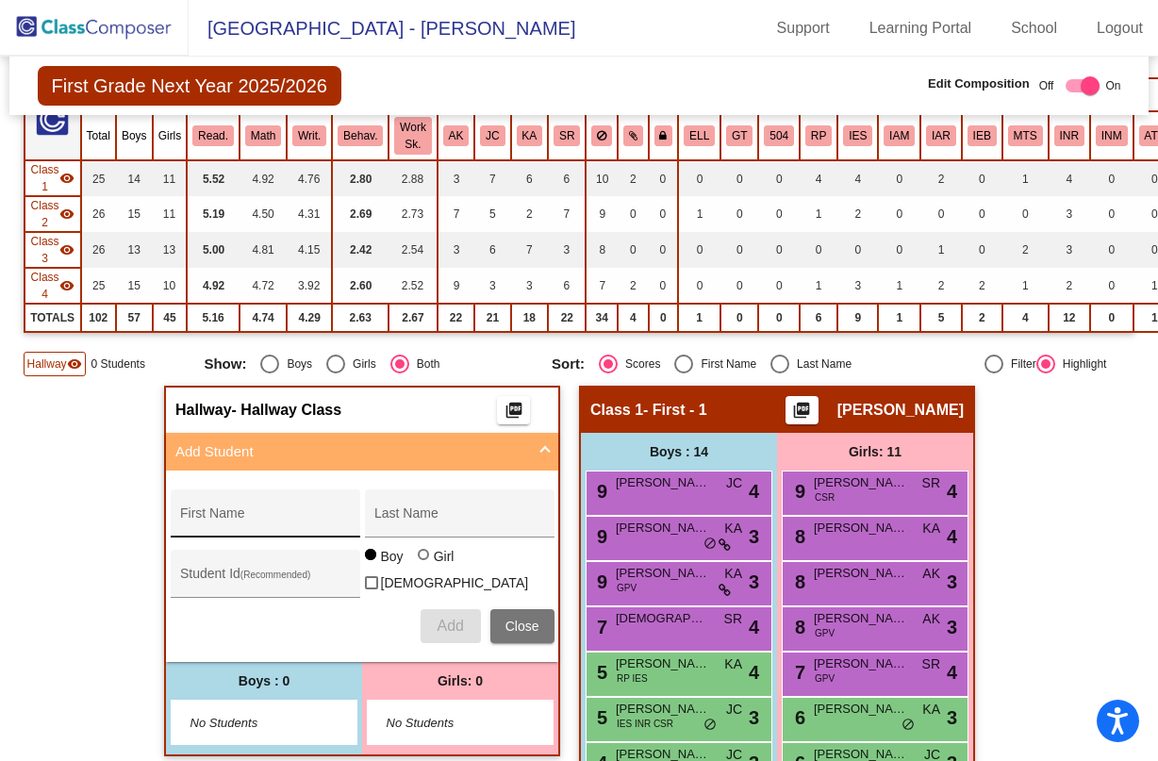
click at [303, 508] on div "First Name" at bounding box center [265, 519] width 170 height 39
type input "Jesse"
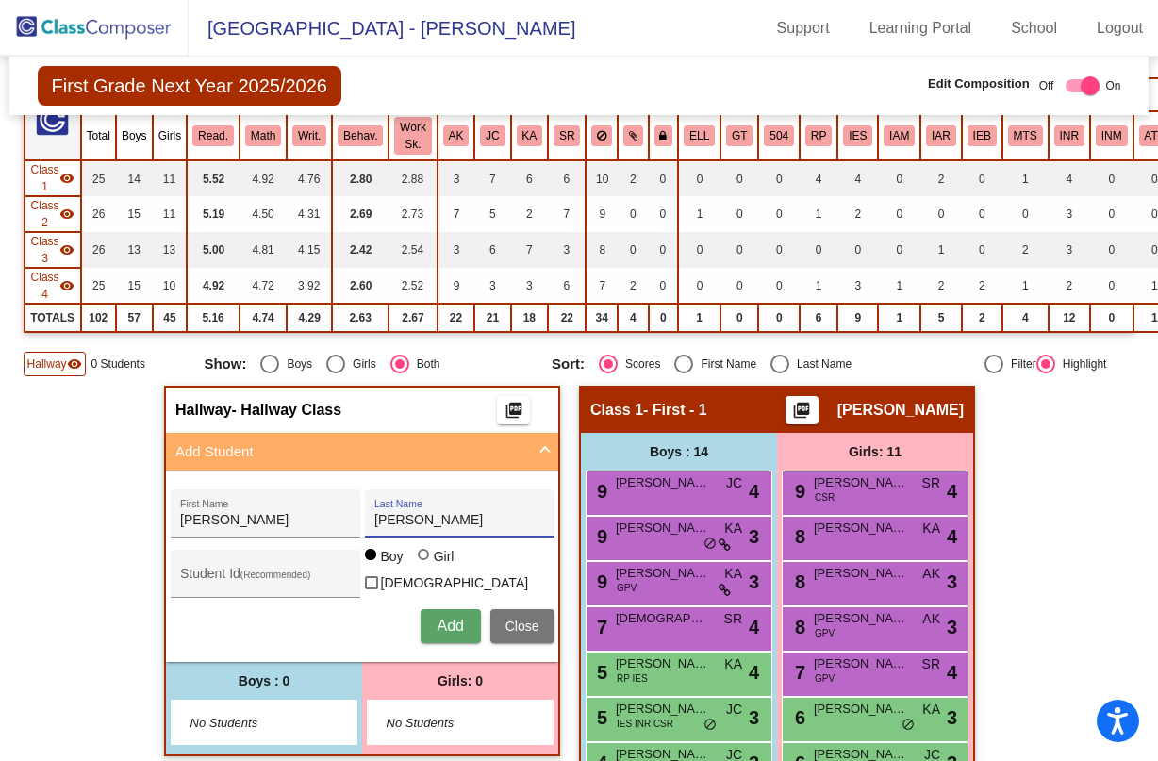
type input "Rosas"
click at [450, 609] on button "Add" at bounding box center [451, 626] width 60 height 34
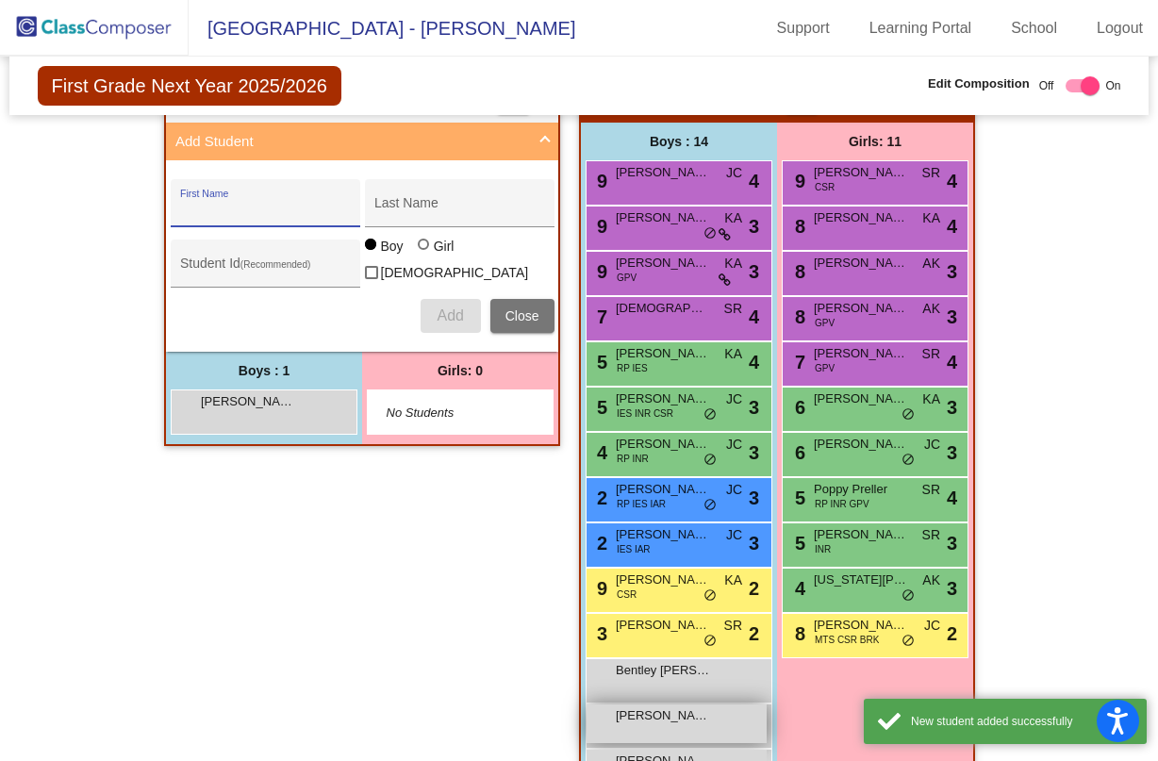
scroll to position [471, 0]
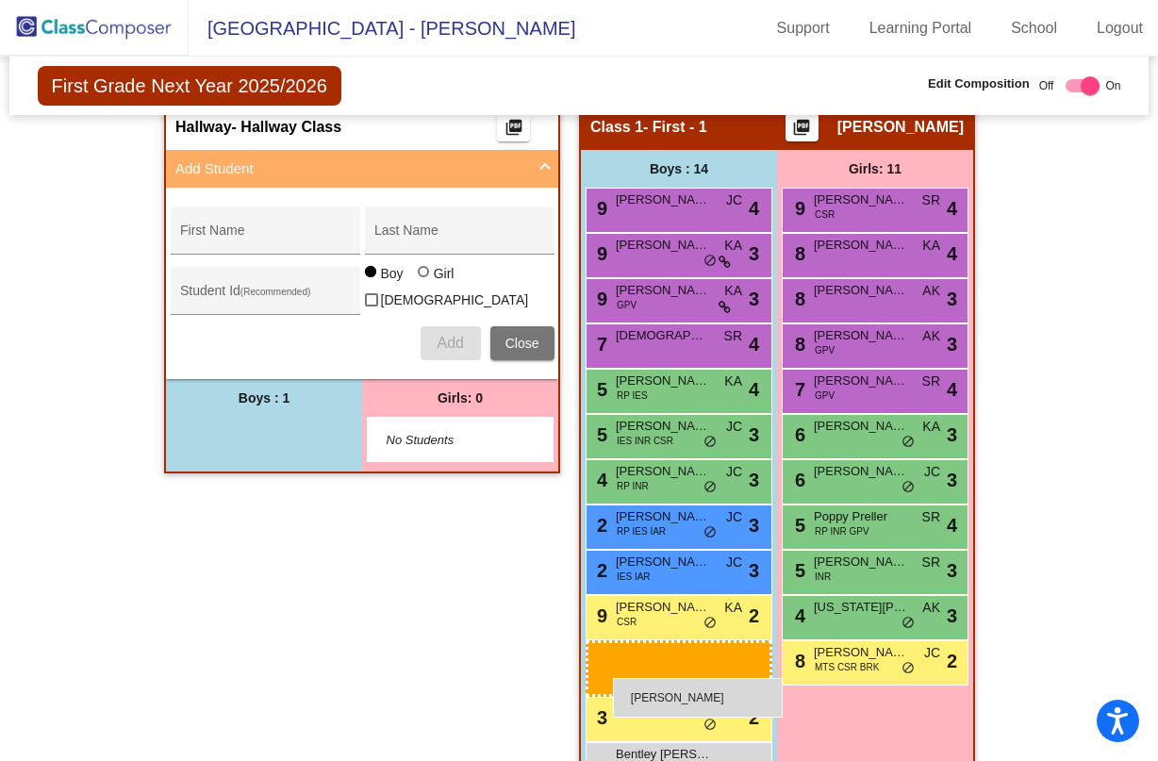
drag, startPoint x: 289, startPoint y: 434, endPoint x: 613, endPoint y: 678, distance: 406.0
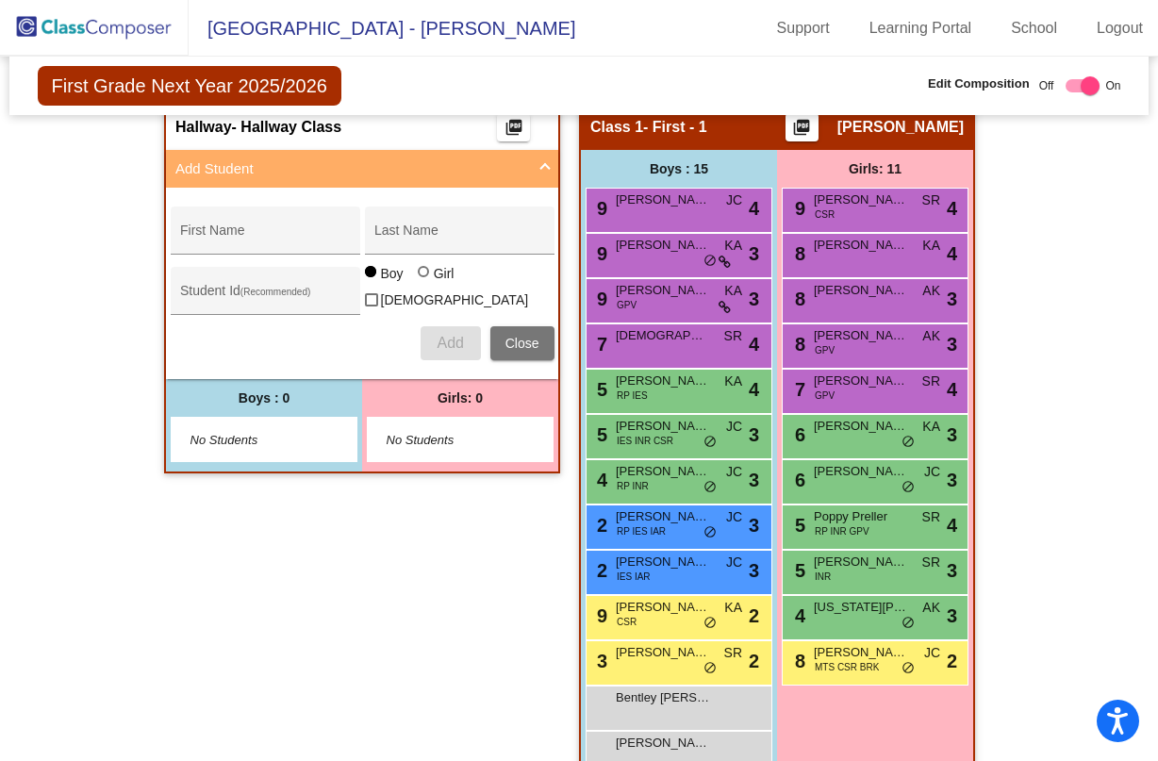
click at [89, 22] on img at bounding box center [94, 28] width 189 height 56
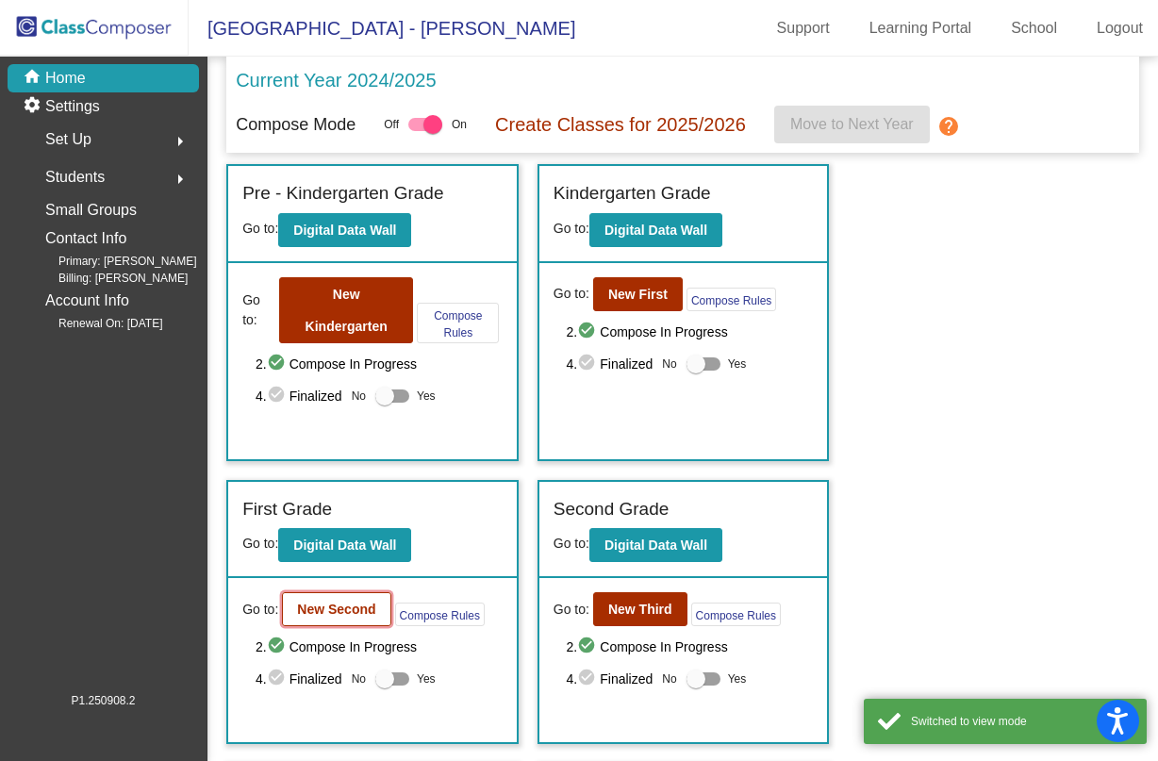
click at [316, 603] on b "New Second" at bounding box center [336, 609] width 78 height 15
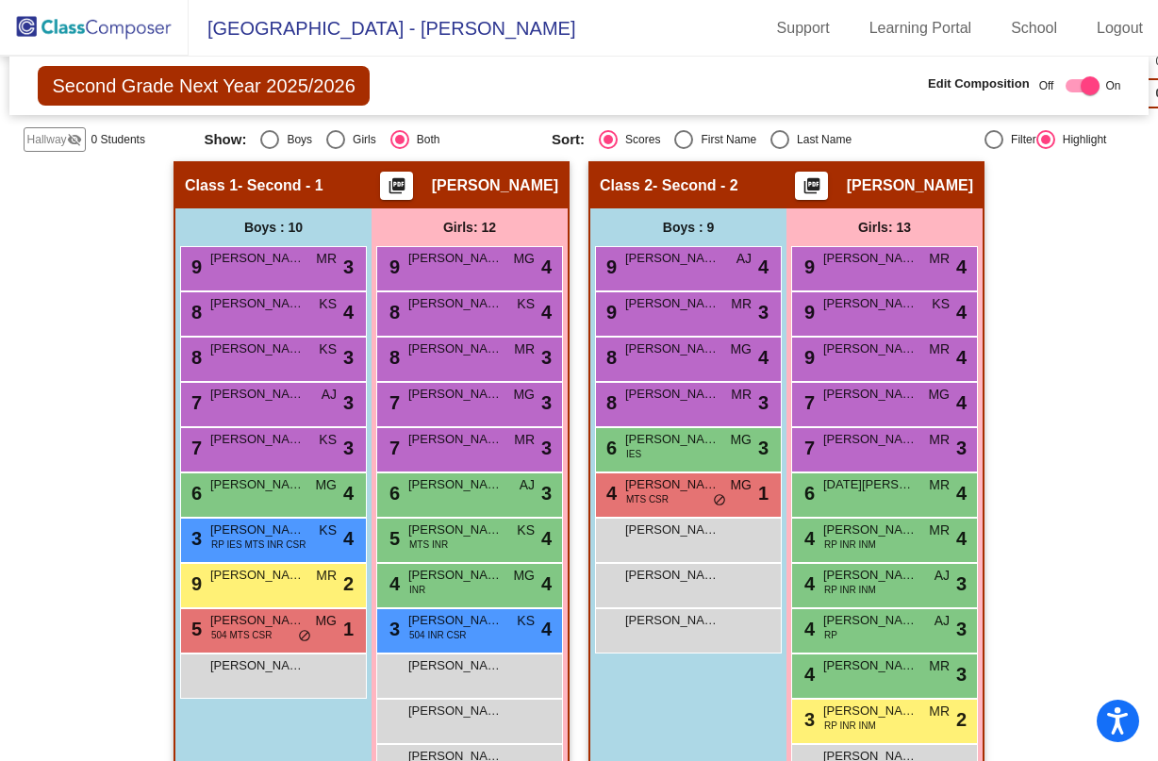
scroll to position [189, 0]
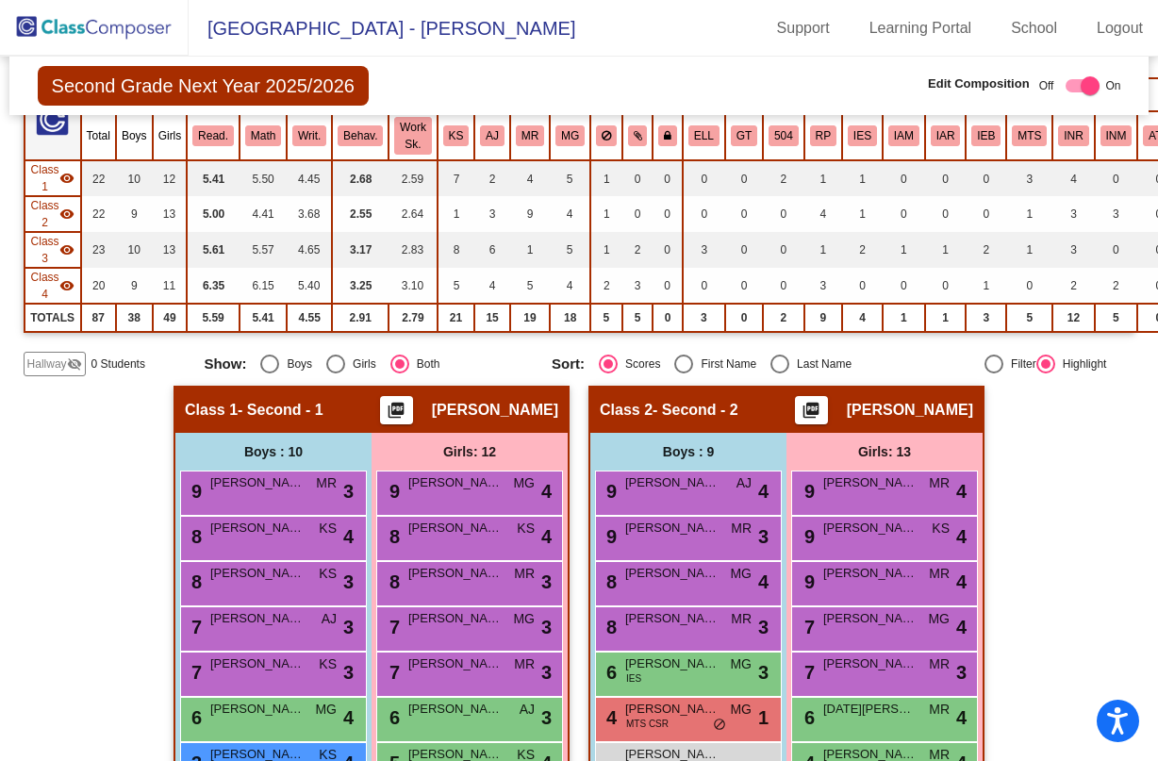
click at [44, 365] on span "Hallway" at bounding box center [47, 363] width 40 height 17
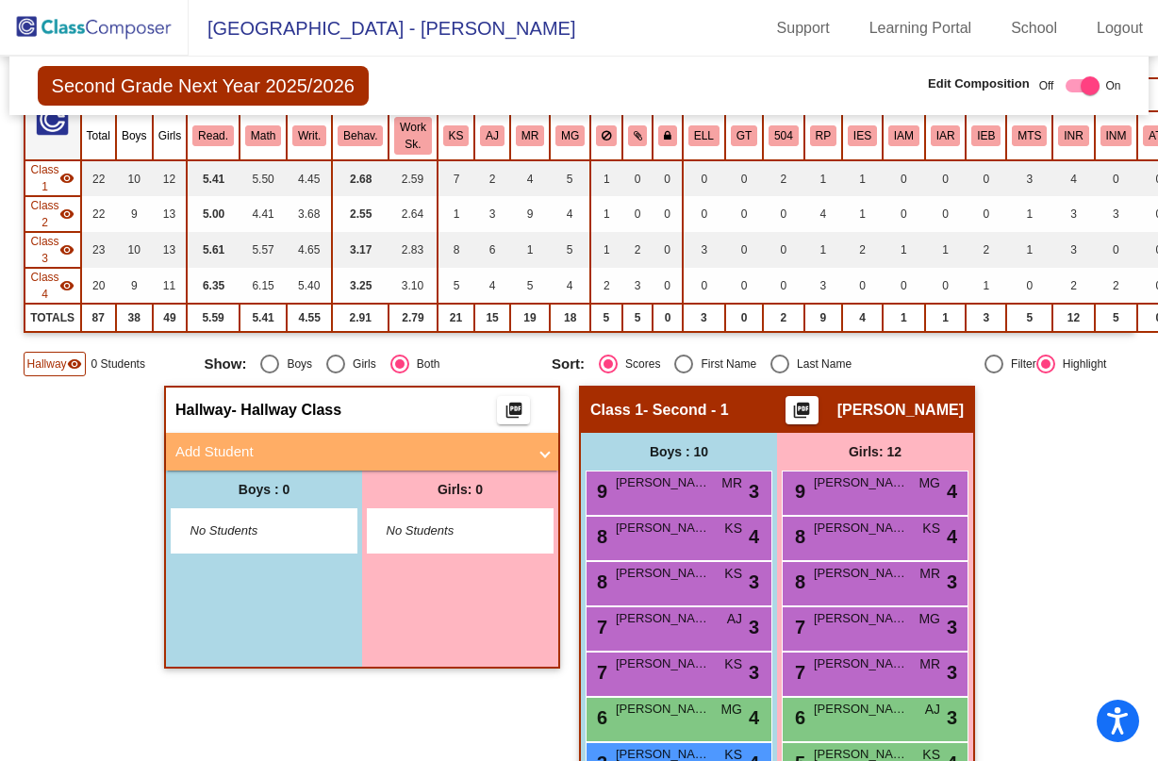
click at [242, 441] on mat-panel-title "Add Student" at bounding box center [350, 452] width 351 height 22
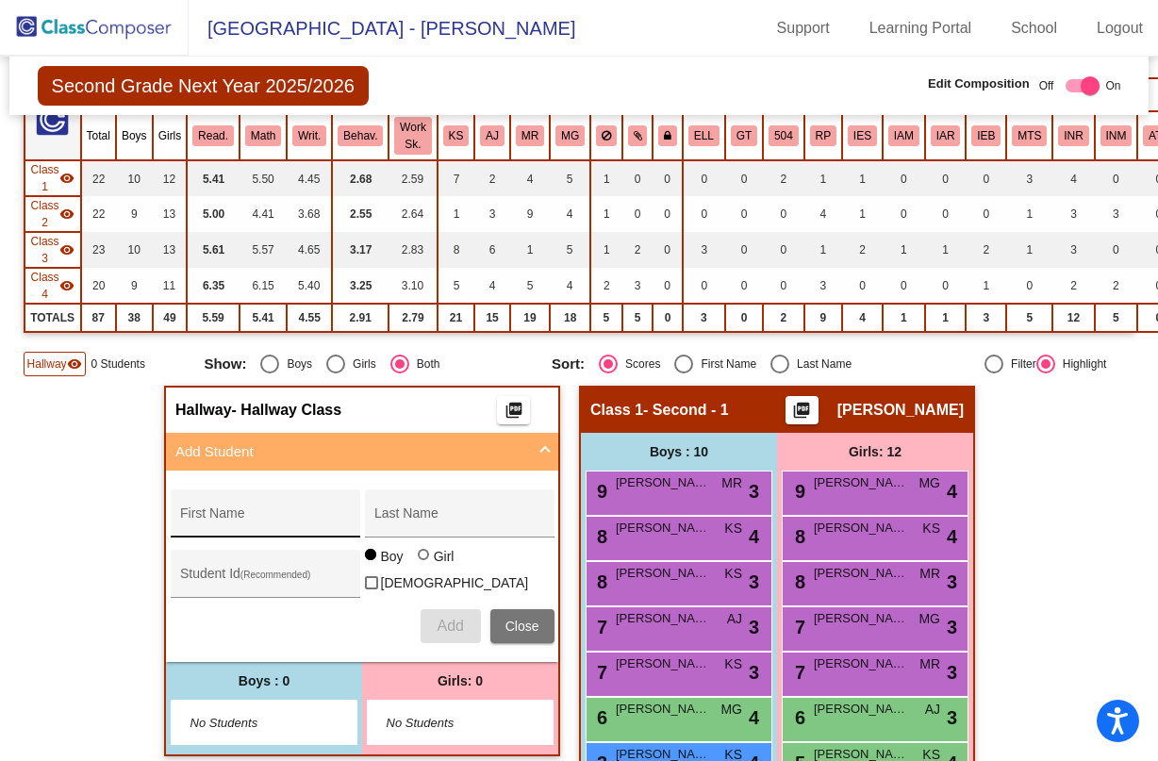
click at [268, 522] on input "First Name" at bounding box center [265, 520] width 170 height 15
type input "Amanda"
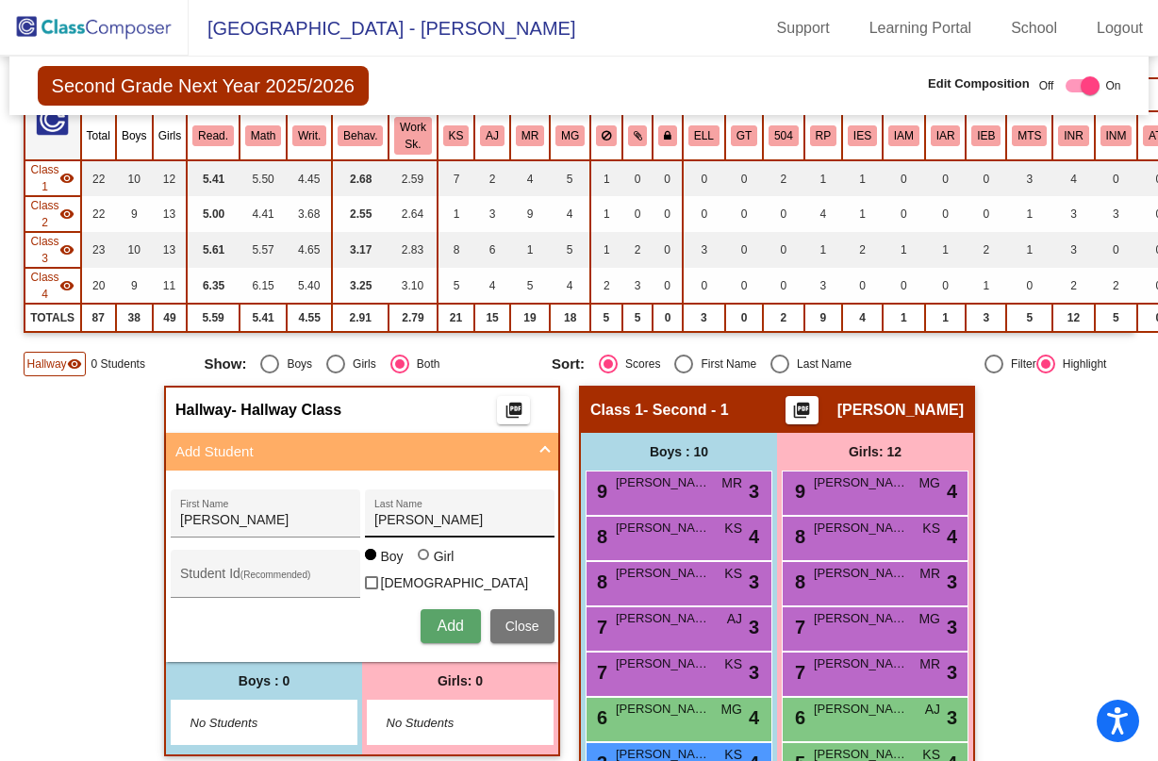
click at [472, 517] on input "GOnzalas" at bounding box center [459, 520] width 170 height 15
click at [416, 520] on input "Gonzalaz" at bounding box center [459, 520] width 170 height 15
type input "Gonzalez"
click at [423, 554] on div at bounding box center [423, 554] width 0 height 0
click at [424, 565] on input "Girl" at bounding box center [424, 564] width 1 height 1
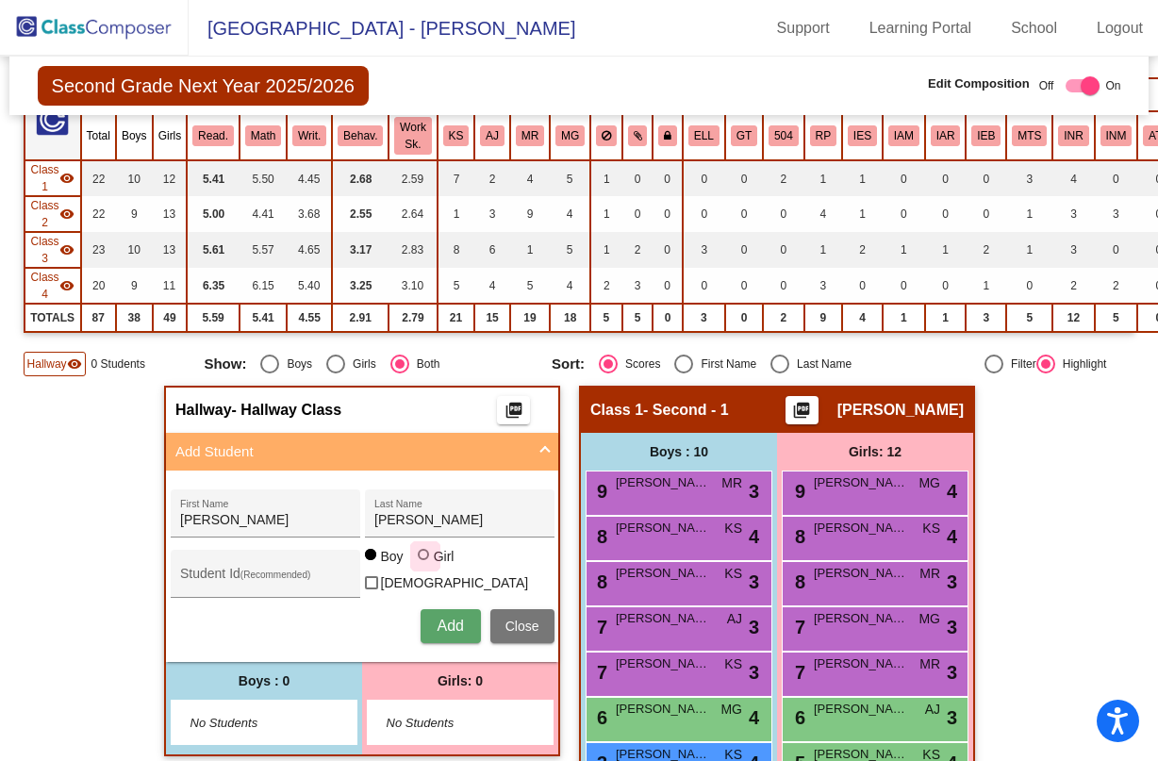
radio input "true"
click at [451, 611] on button "Add" at bounding box center [451, 626] width 60 height 34
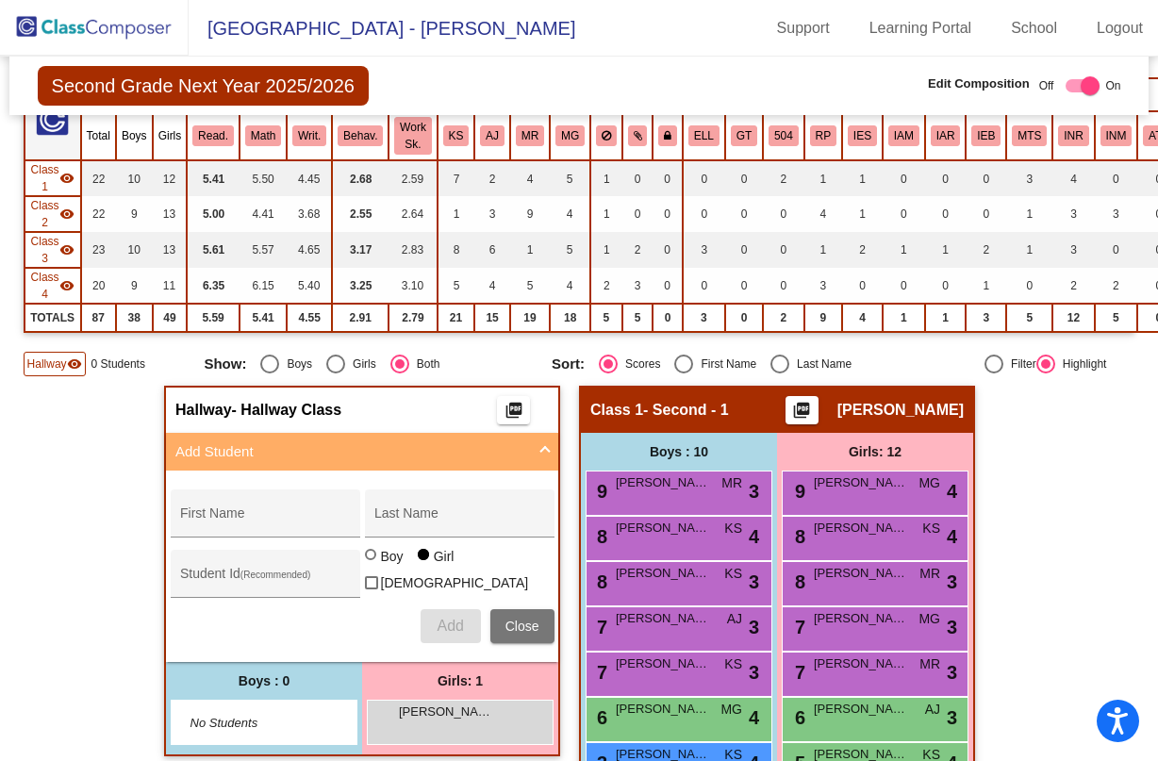
click at [92, 25] on img at bounding box center [94, 28] width 189 height 56
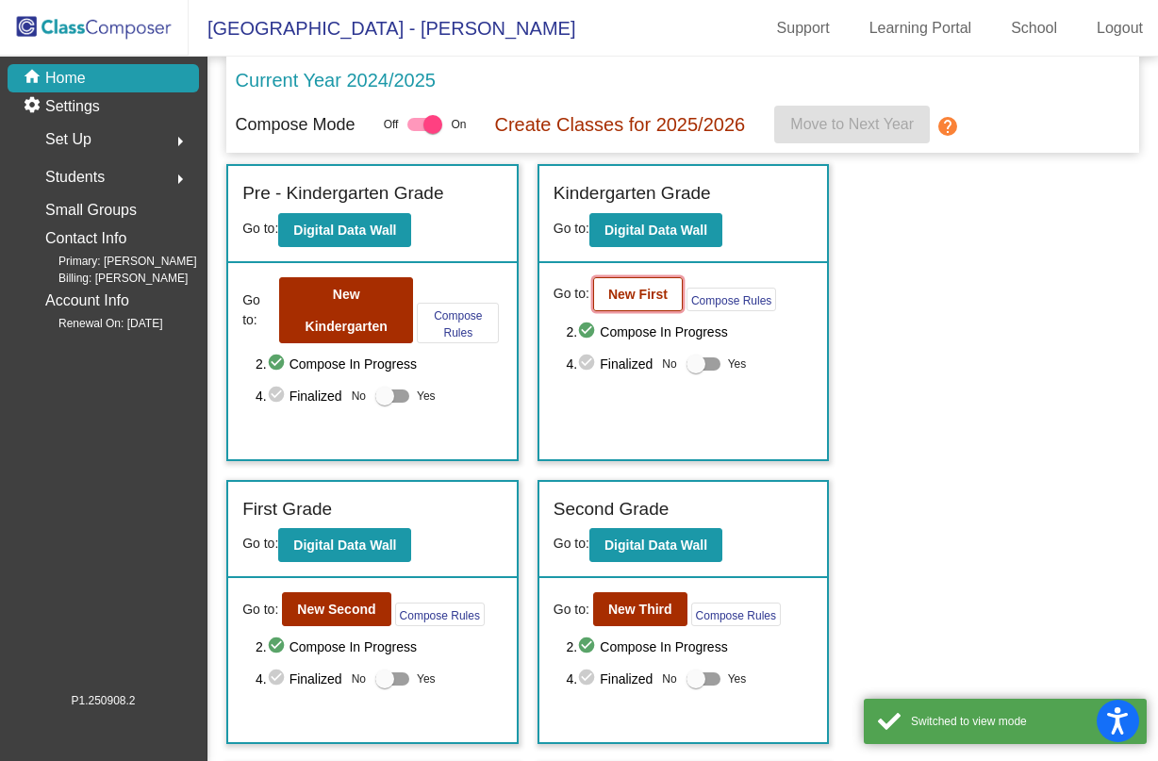
click at [630, 298] on b "New First" at bounding box center [637, 294] width 59 height 15
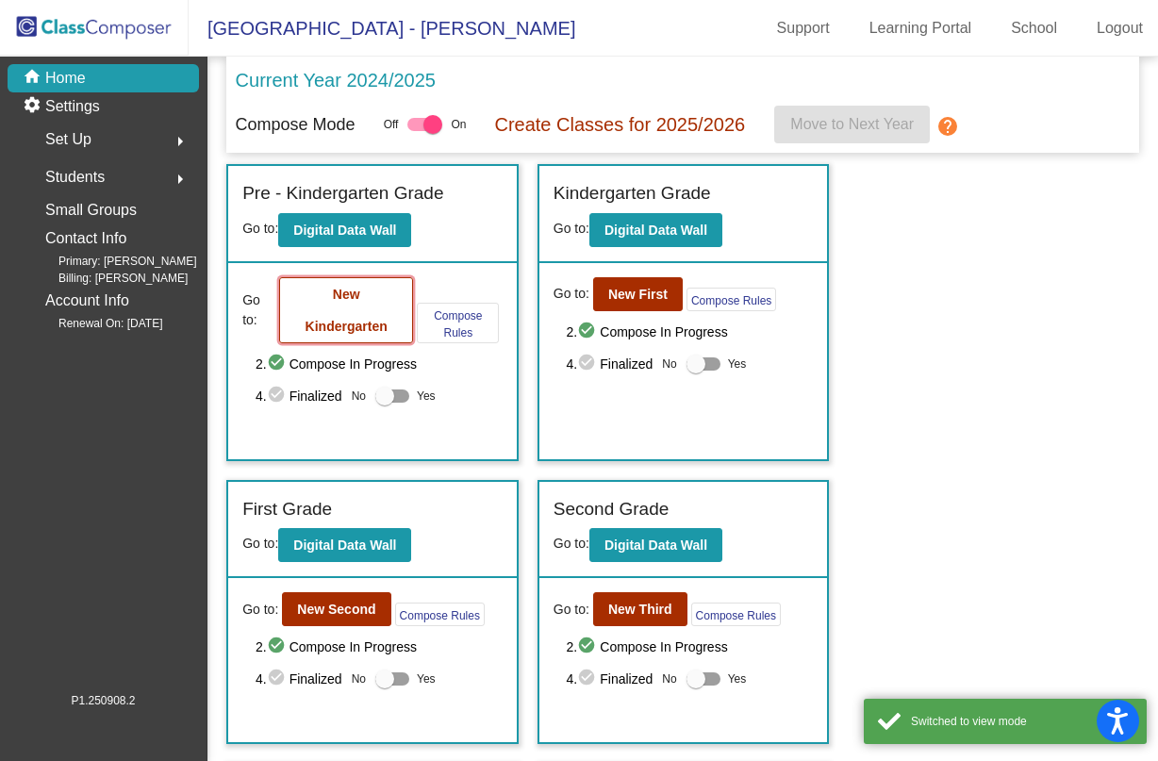
click at [352, 308] on button "New Kindergarten" at bounding box center [346, 310] width 134 height 66
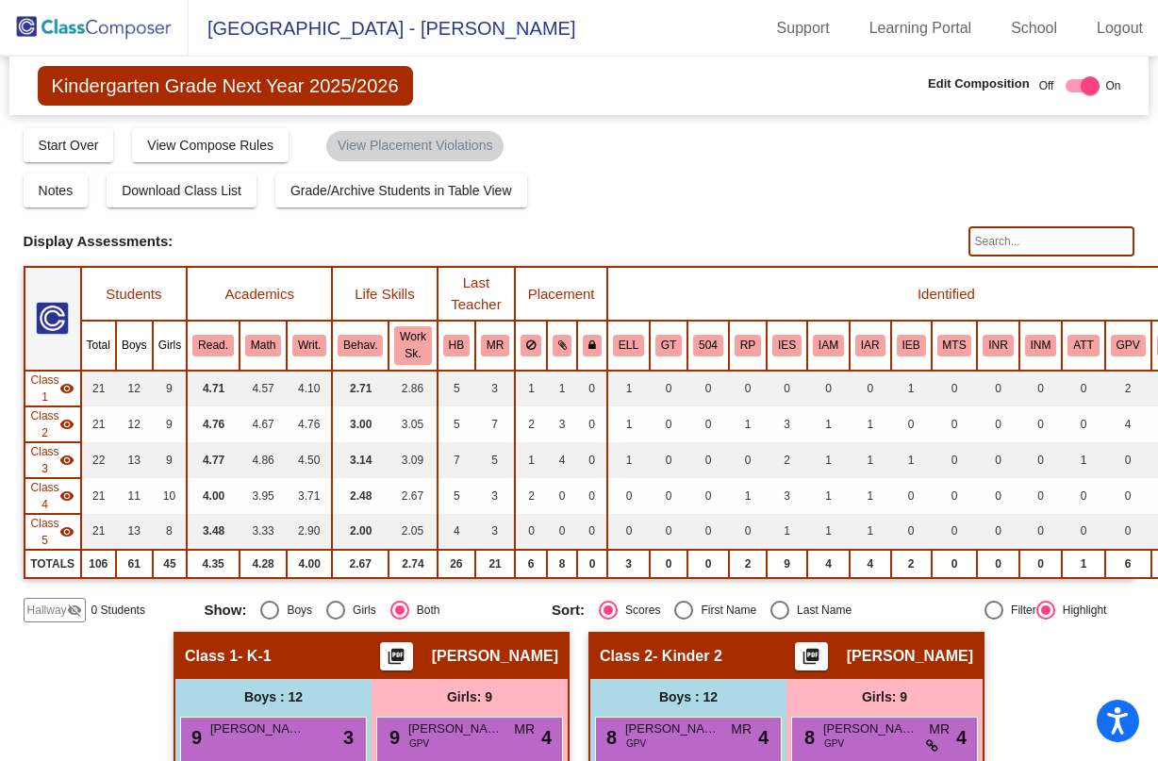
click at [52, 606] on span "Hallway" at bounding box center [47, 610] width 40 height 17
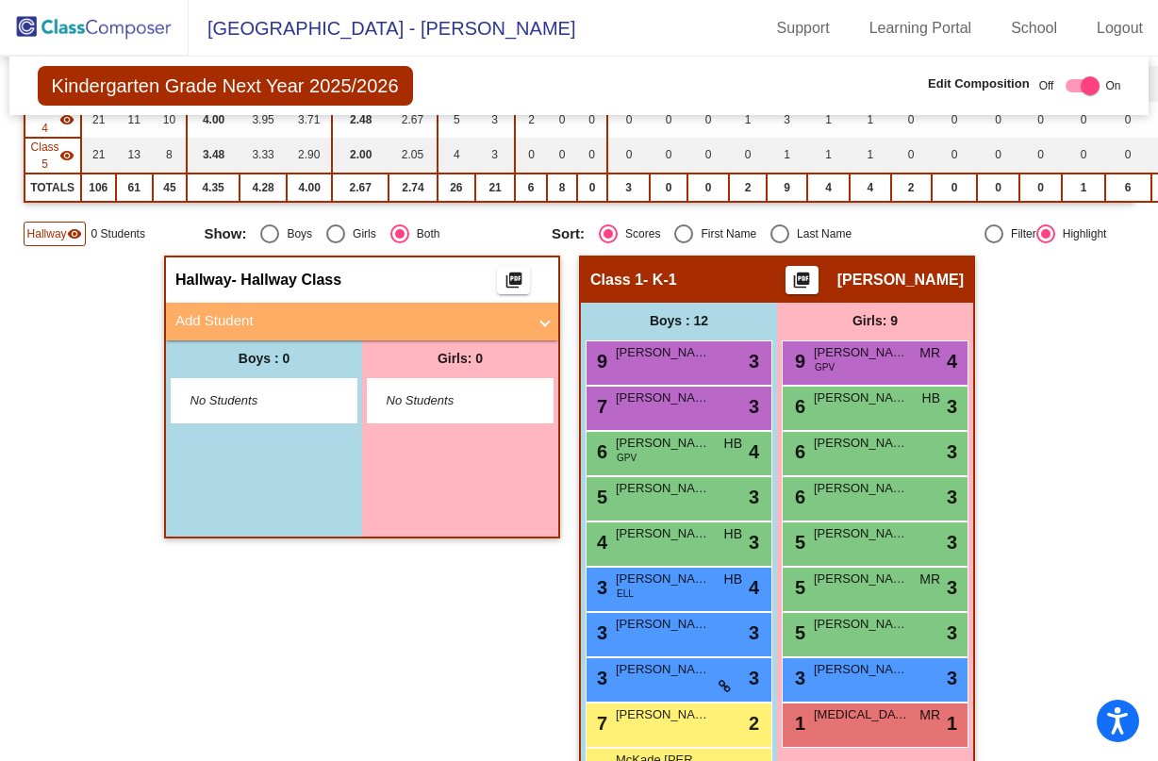
scroll to position [377, 0]
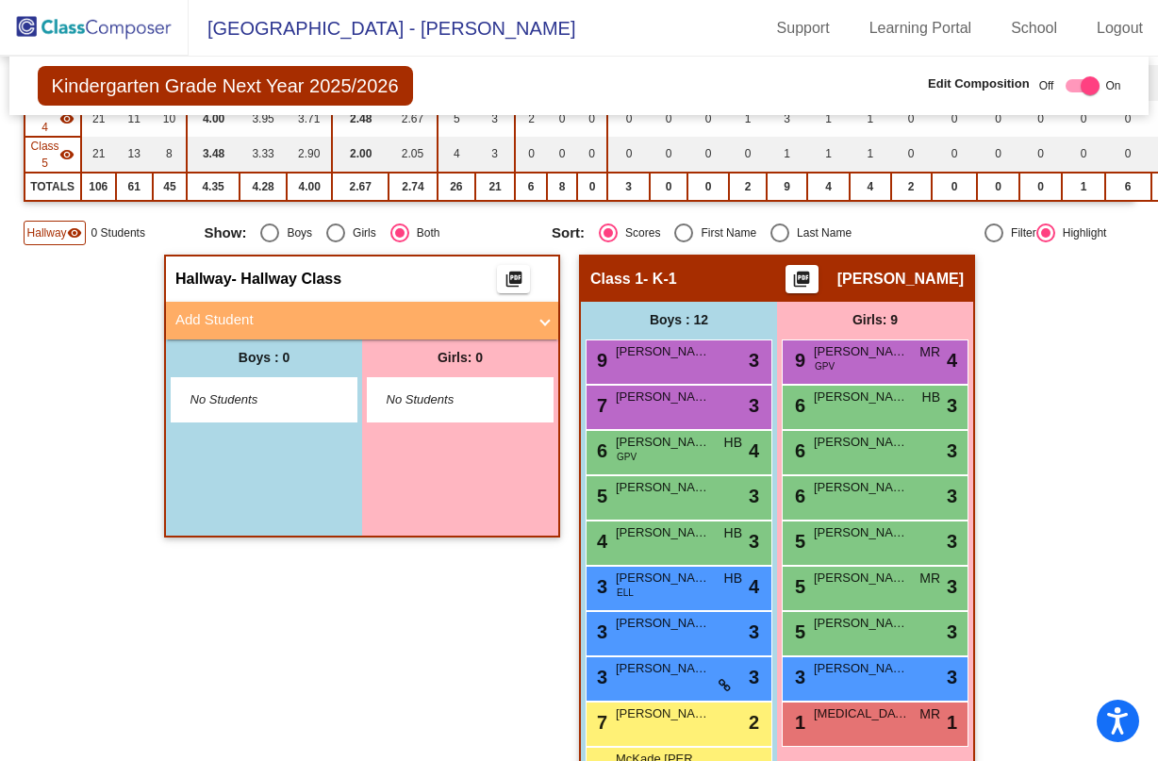
click at [282, 320] on mat-panel-title "Add Student" at bounding box center [350, 320] width 351 height 22
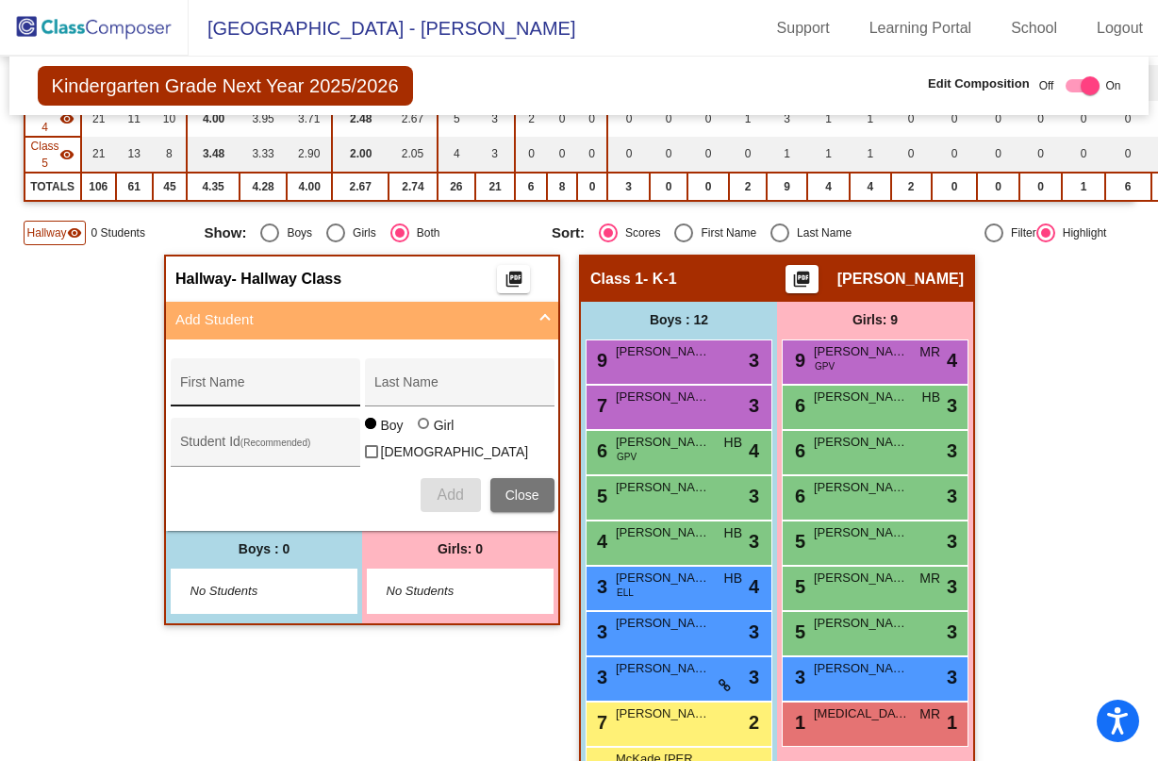
click at [273, 377] on div "First Name" at bounding box center [265, 387] width 170 height 39
type input "Michael"
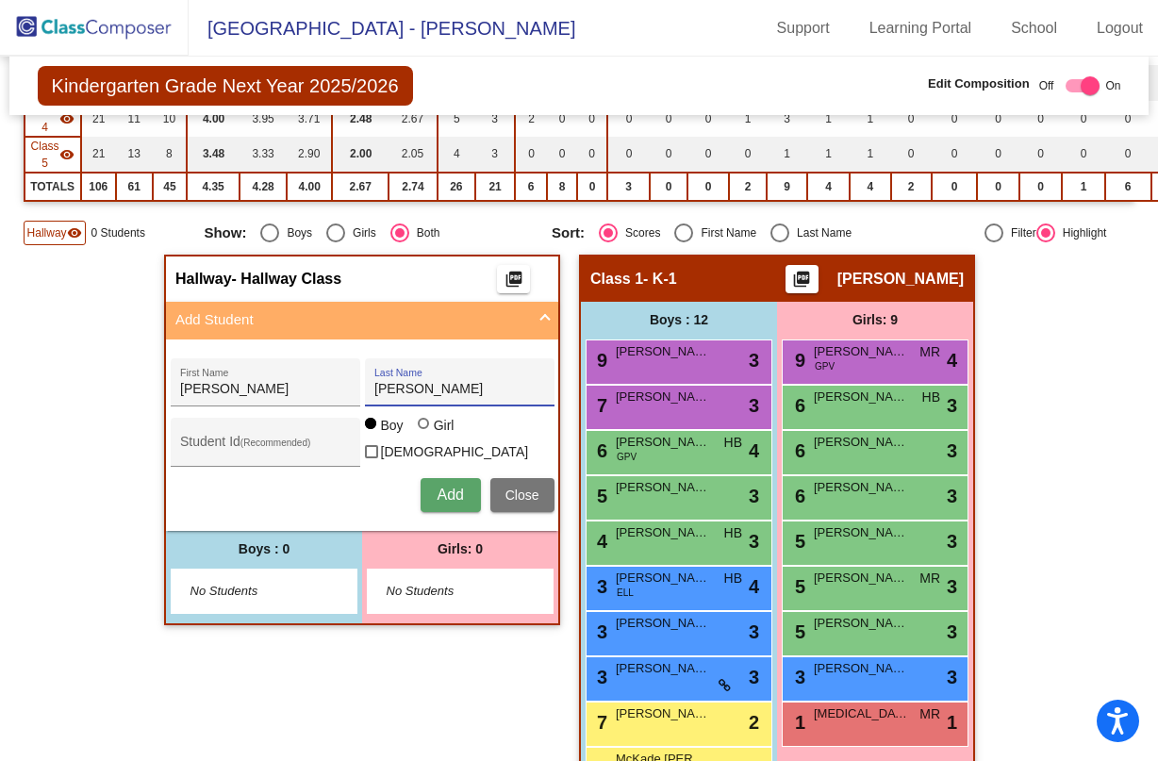
type input "Kerr"
click at [451, 493] on span "Add" at bounding box center [450, 495] width 26 height 16
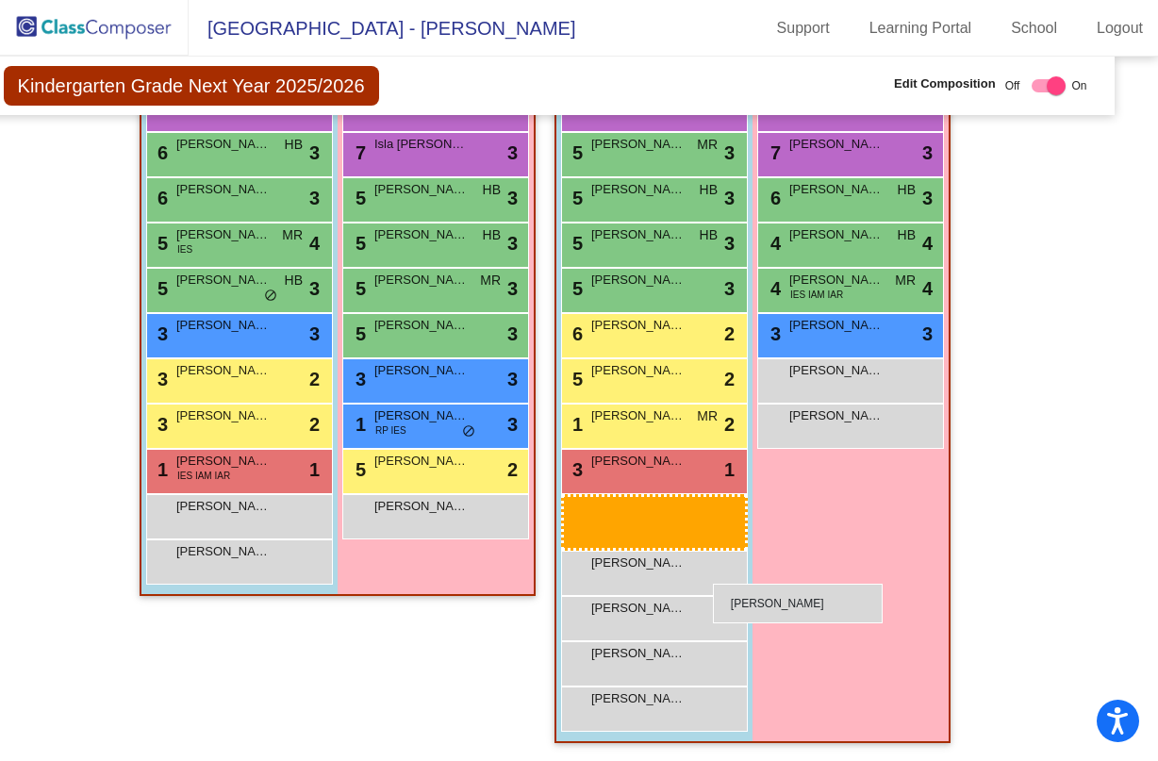
scroll to position [1944, 34]
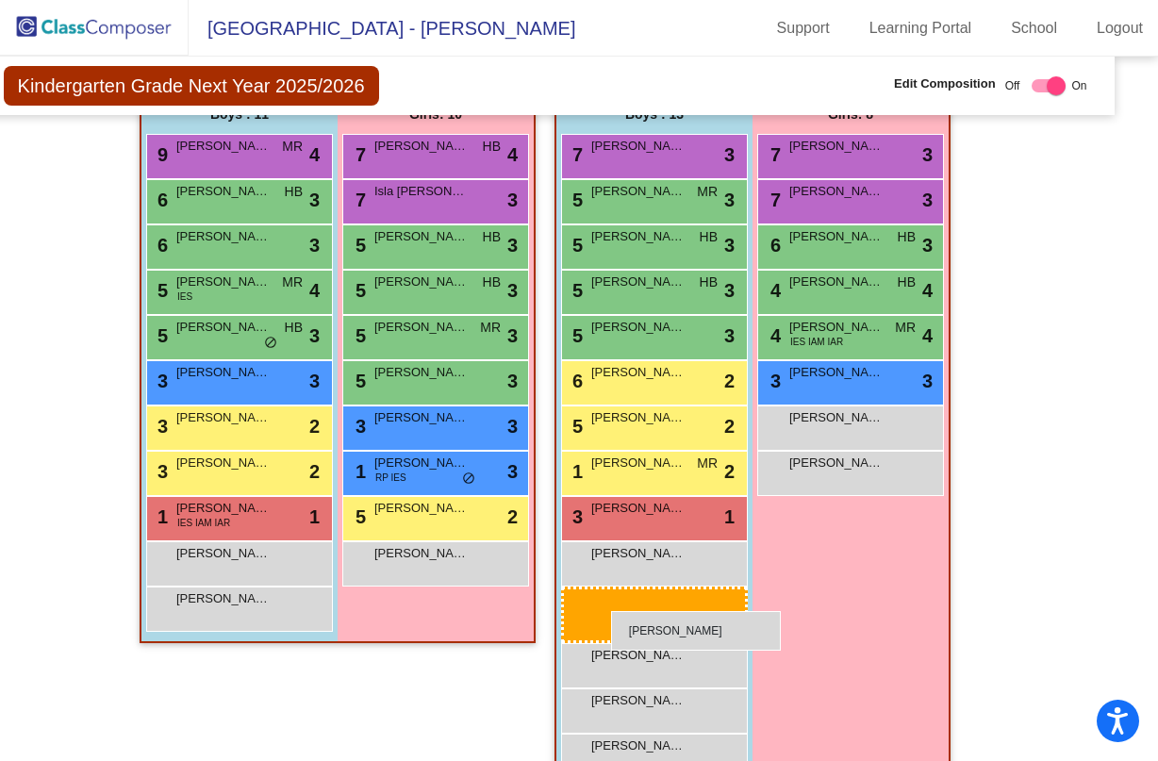
drag, startPoint x: 593, startPoint y: 598, endPoint x: 611, endPoint y: 611, distance: 22.3
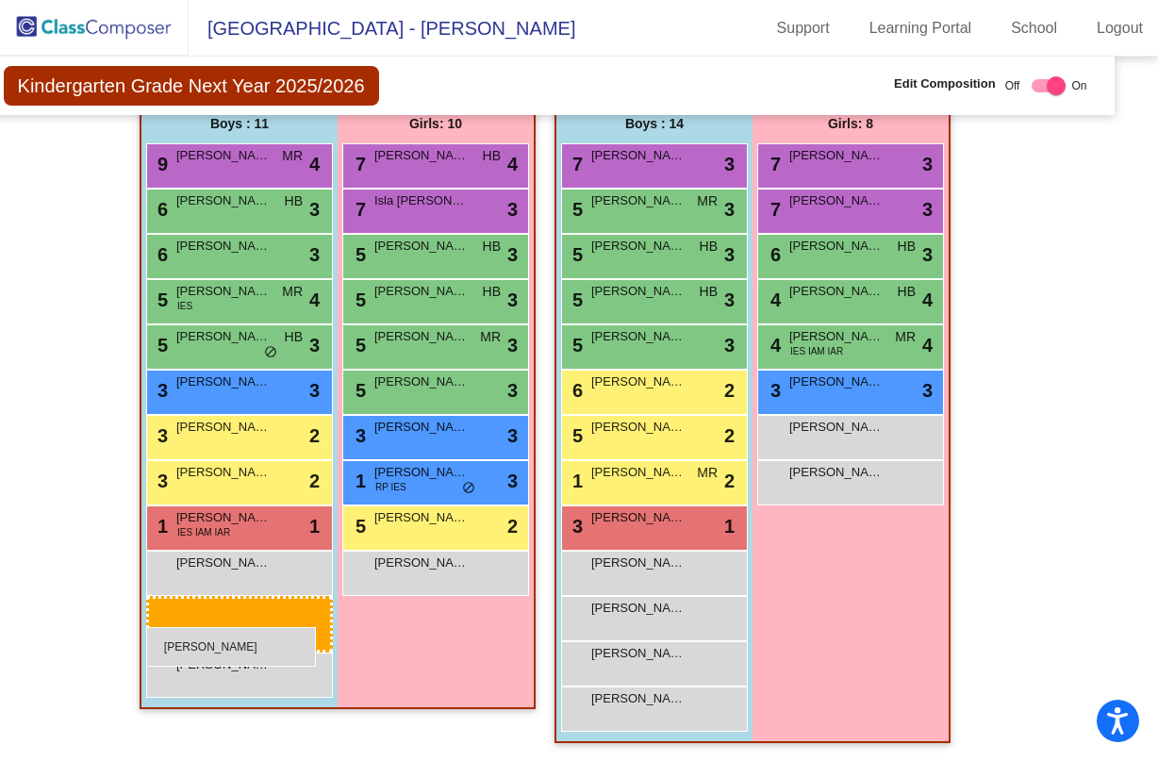
drag, startPoint x: 647, startPoint y: 655, endPoint x: 146, endPoint y: 627, distance: 501.5
